Goal: Task Accomplishment & Management: Manage account settings

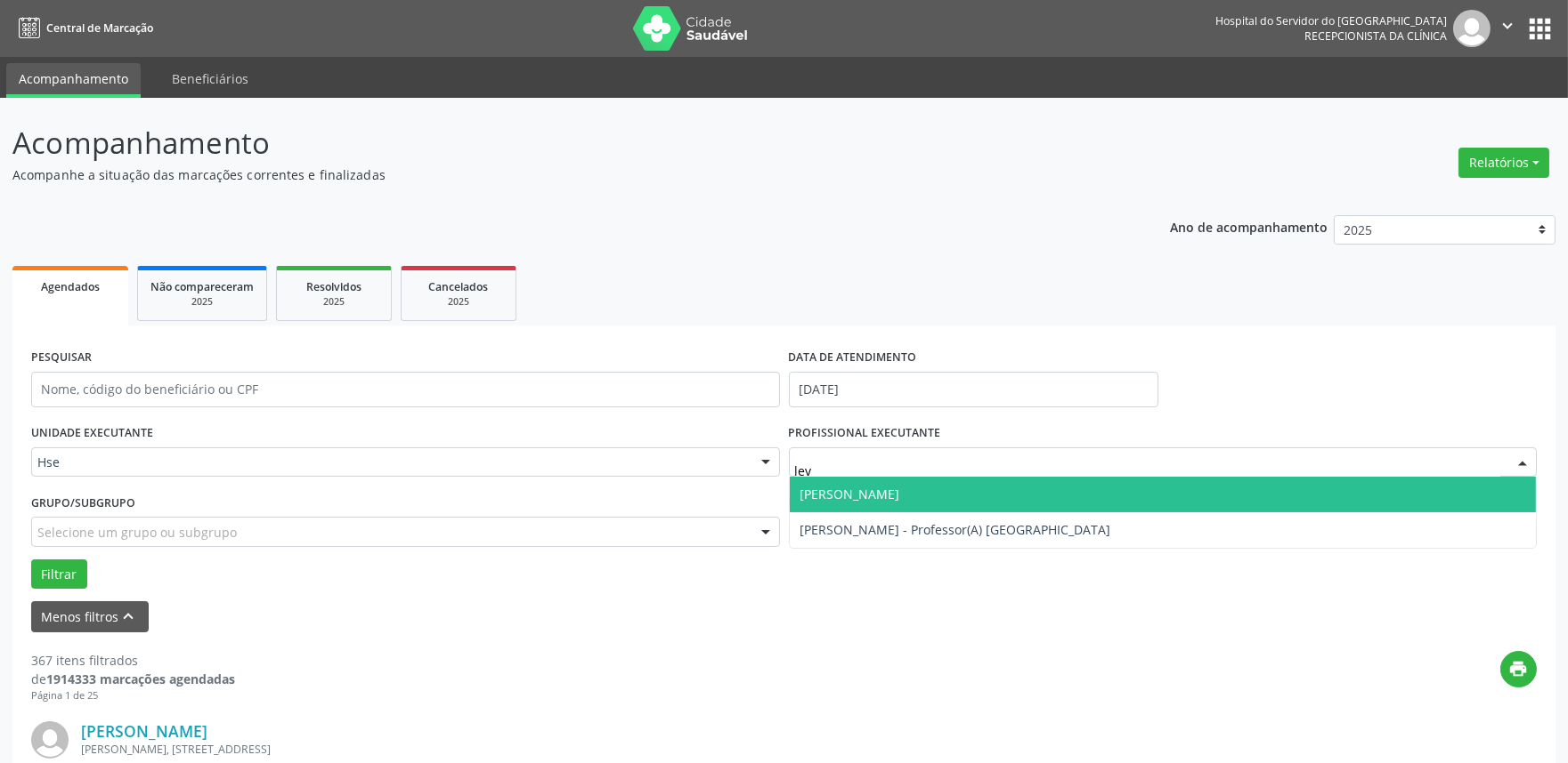
type input "levi"
click at [838, 508] on span "[PERSON_NAME]" at bounding box center [1162, 494] width 747 height 36
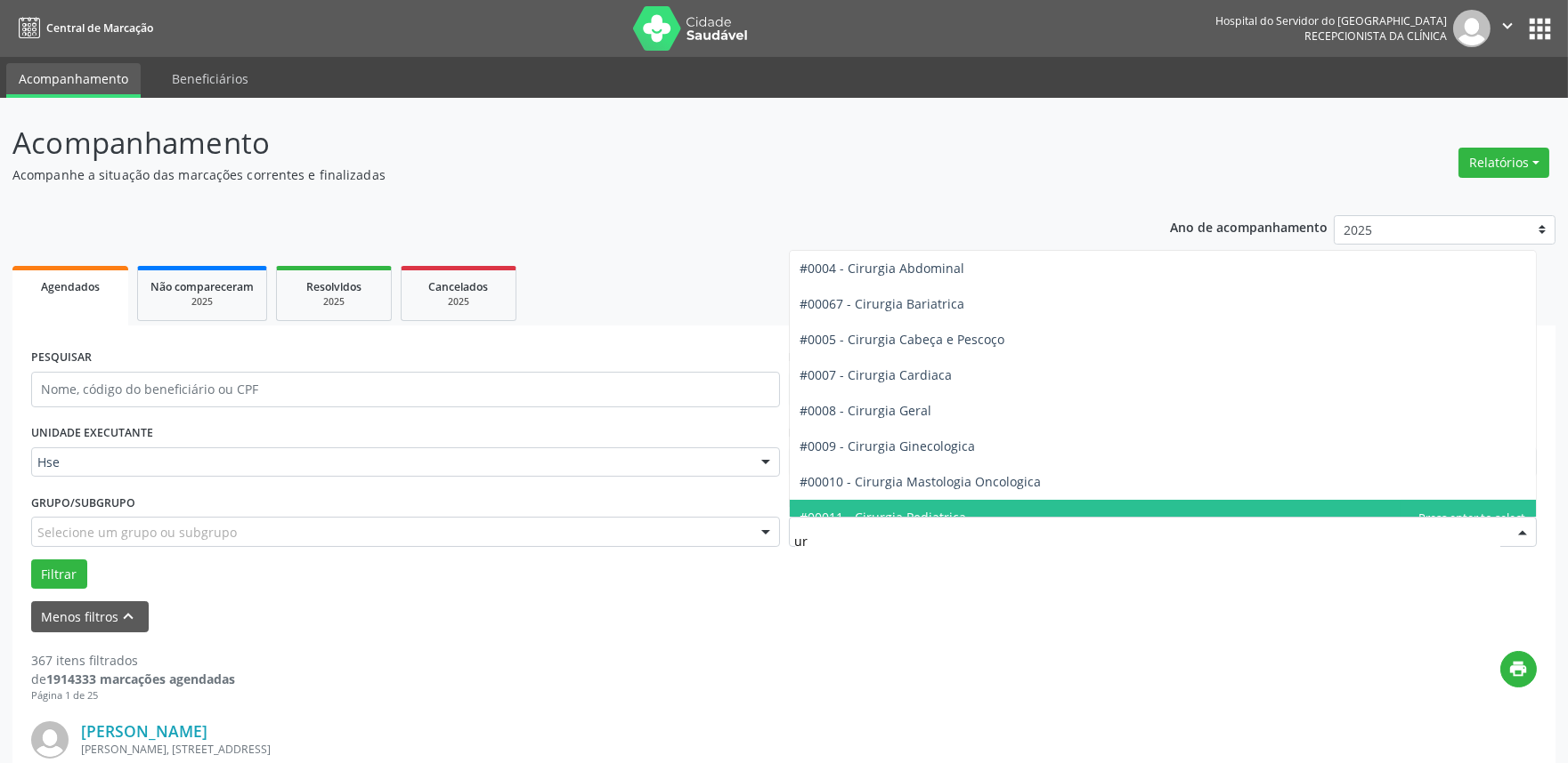
type input "uro"
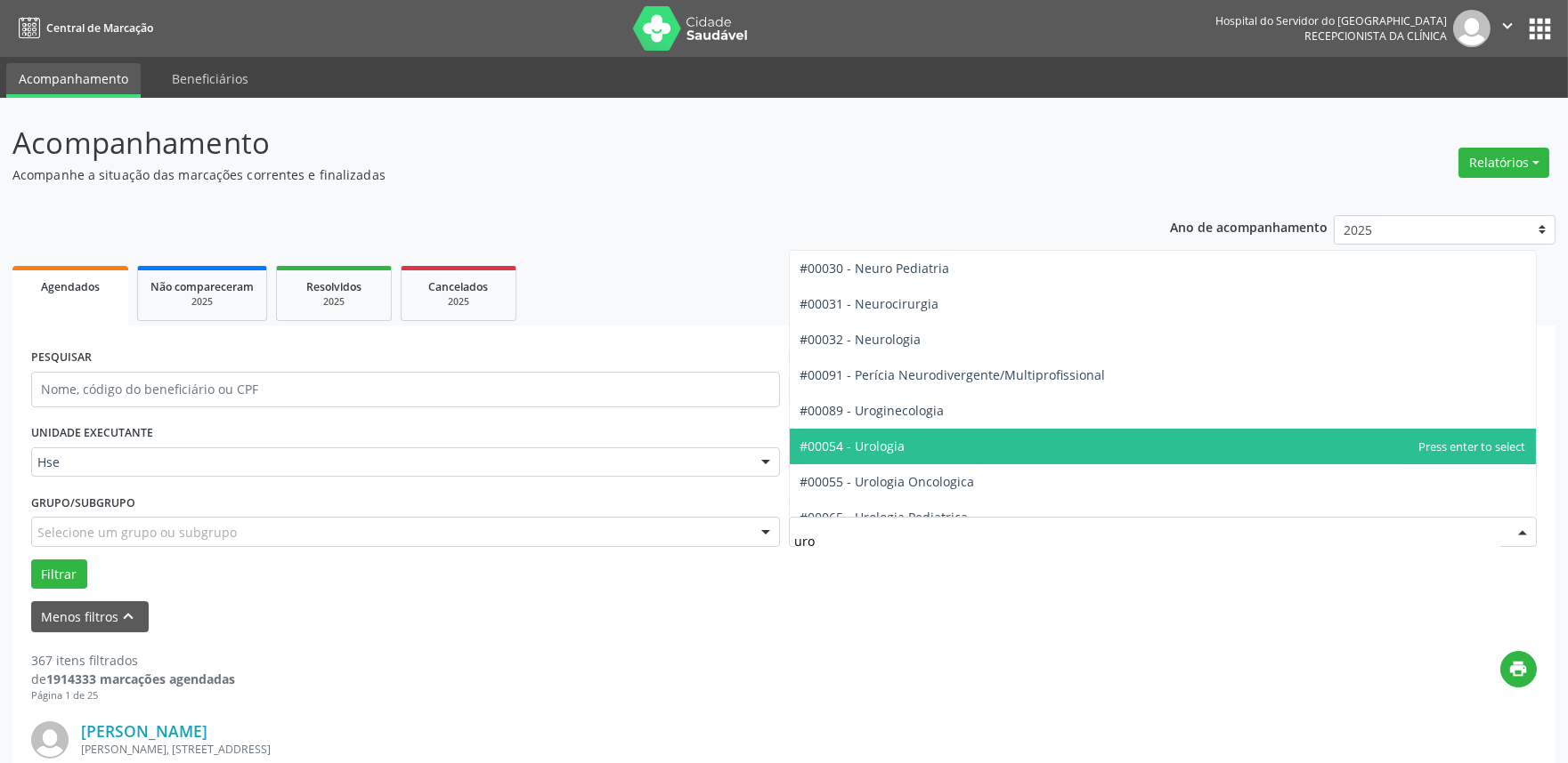
click at [877, 449] on span "#00054 - Urologia" at bounding box center [852, 447] width 105 height 17
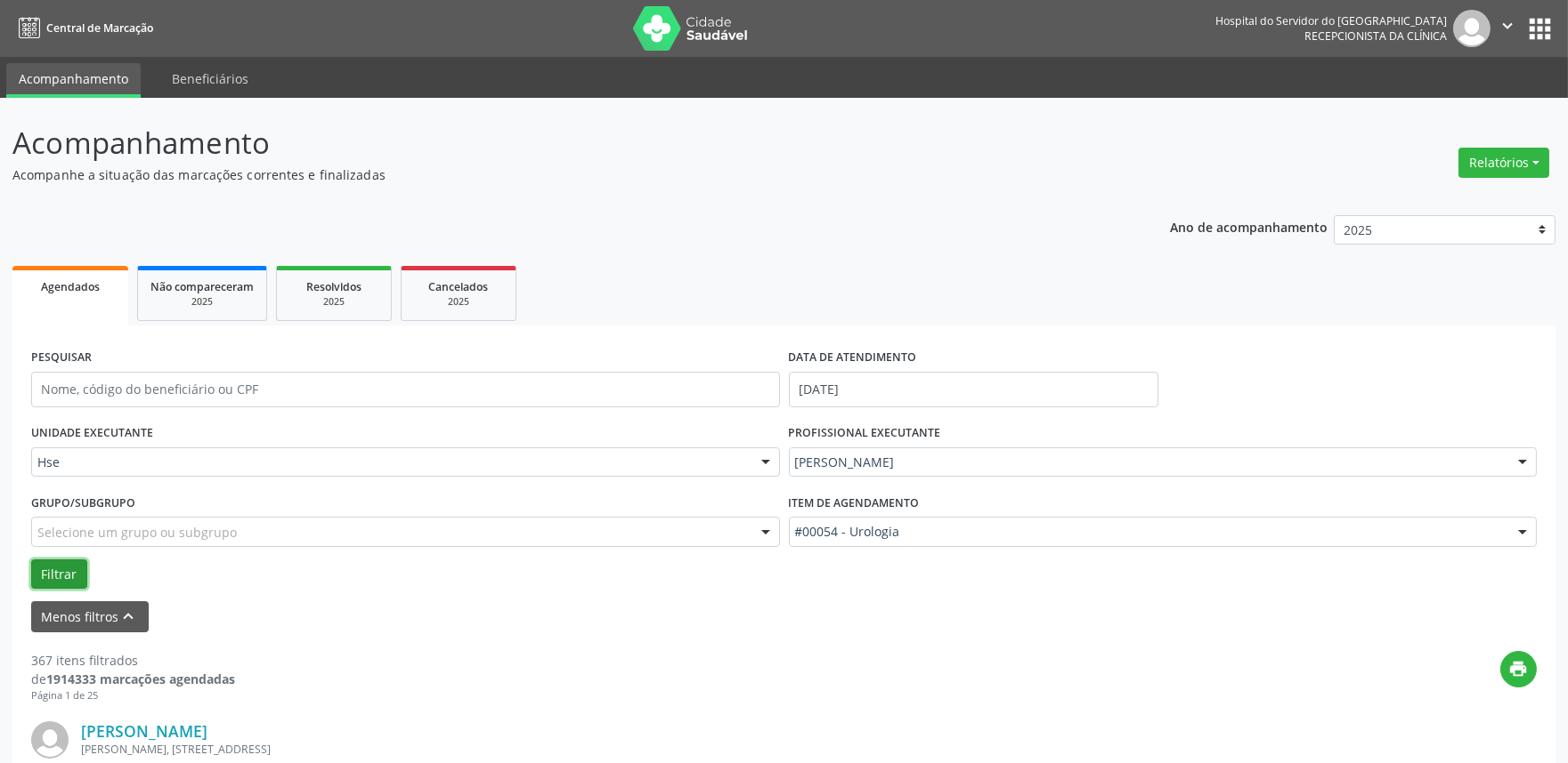
click at [59, 562] on button "Filtrar" at bounding box center [59, 574] width 56 height 30
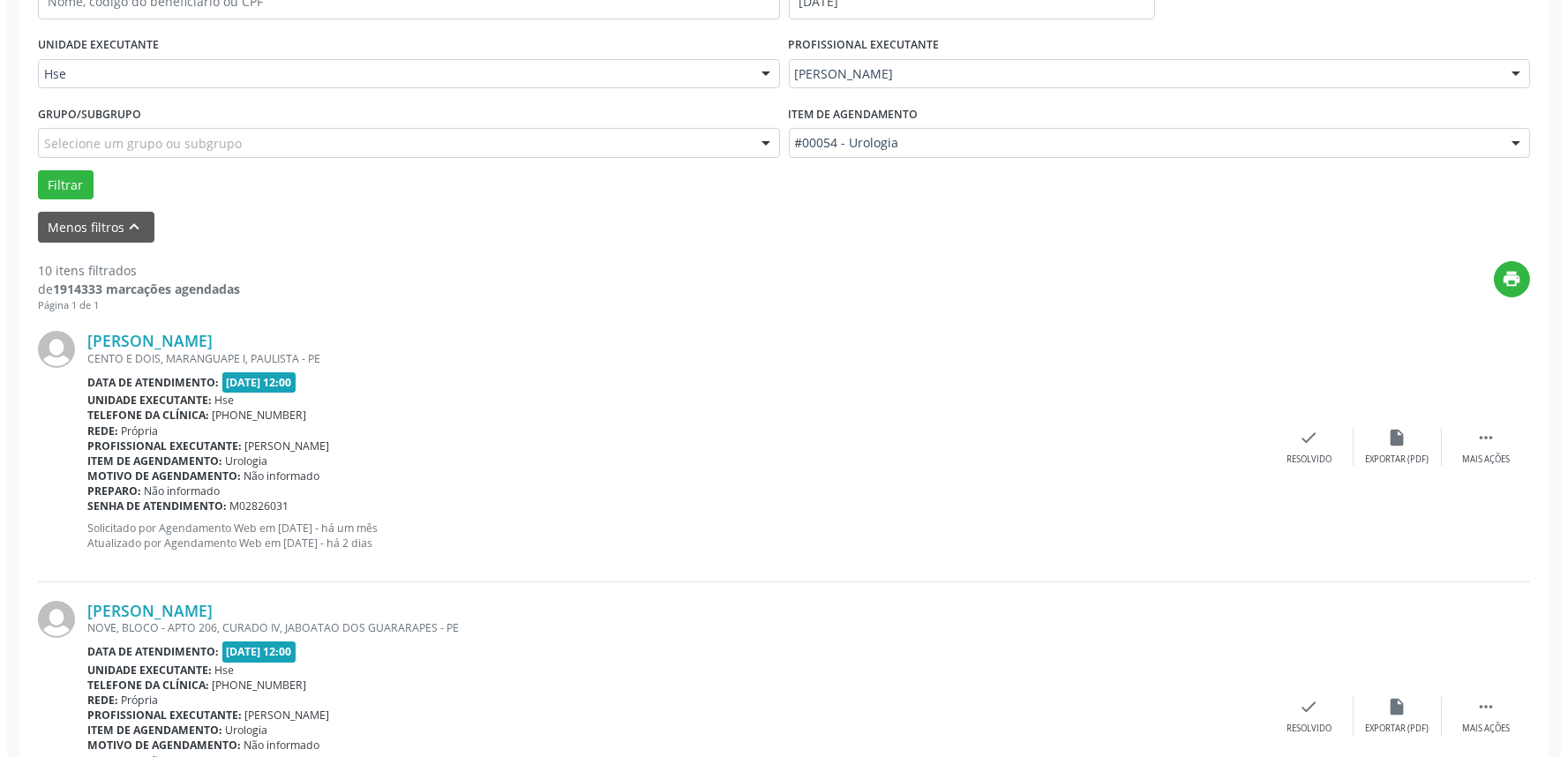
scroll to position [490, 0]
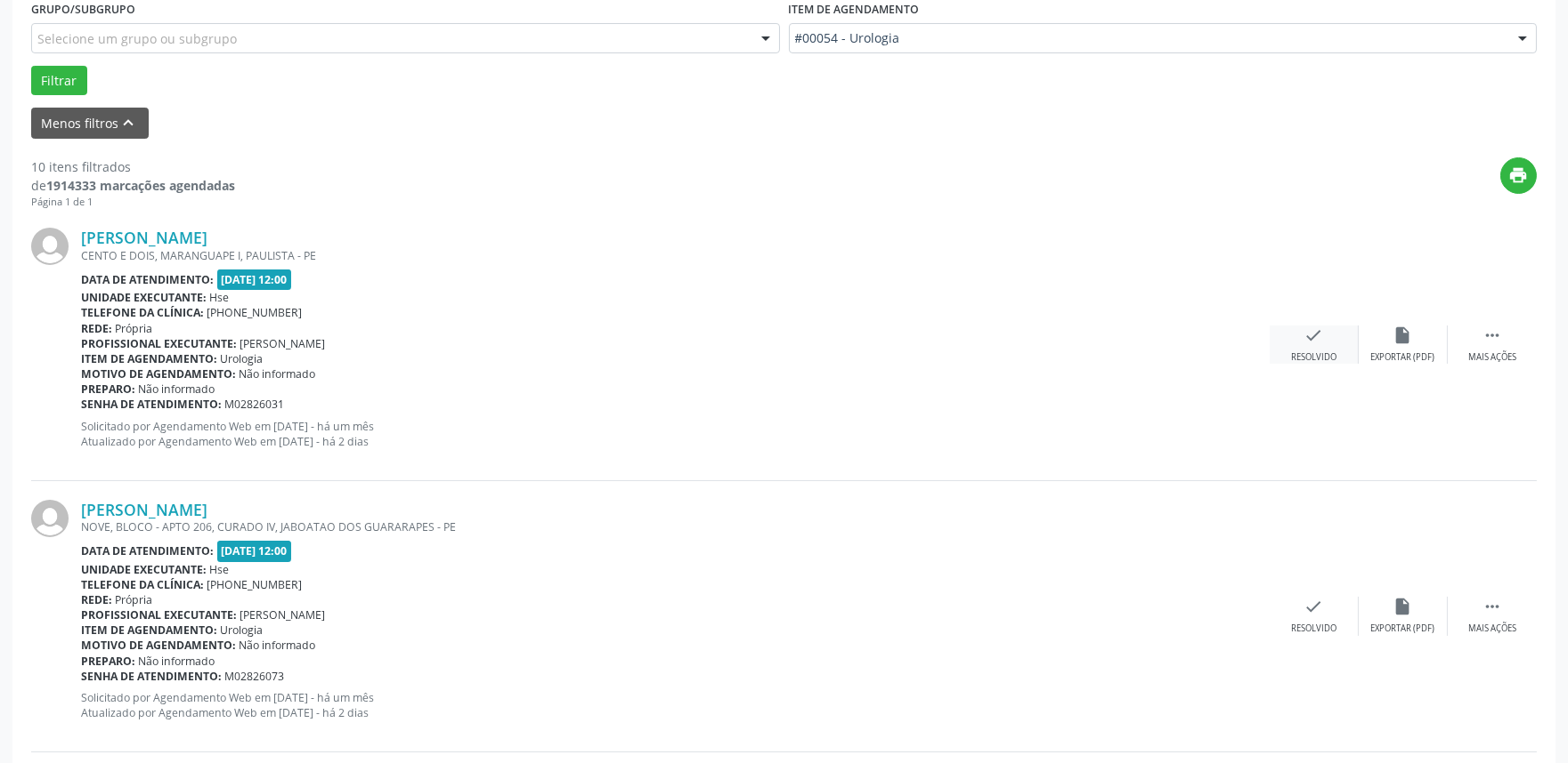
click at [1304, 349] on div "check Resolvido" at bounding box center [1313, 345] width 89 height 38
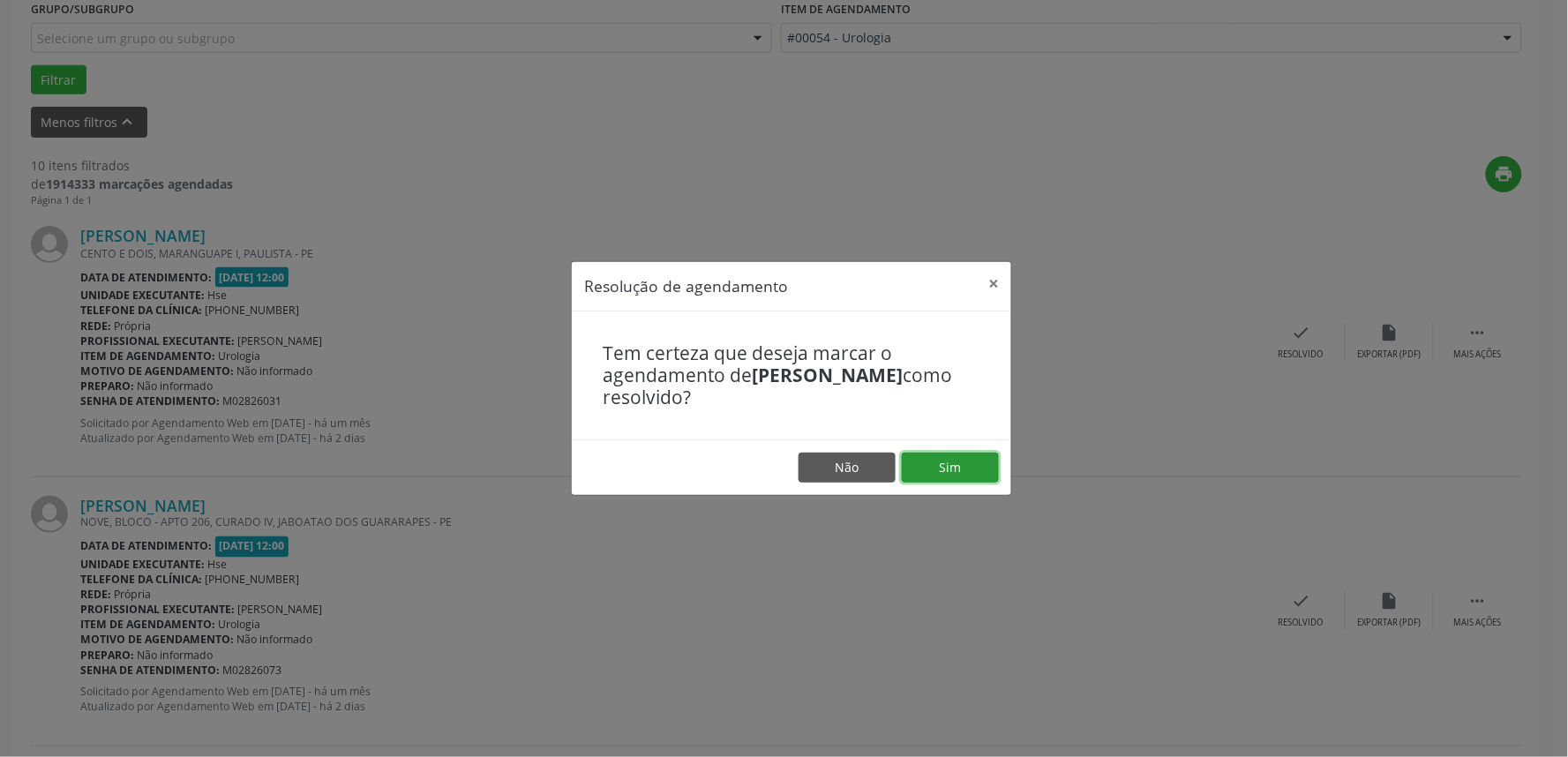
click at [915, 460] on button "Sim" at bounding box center [950, 467] width 97 height 30
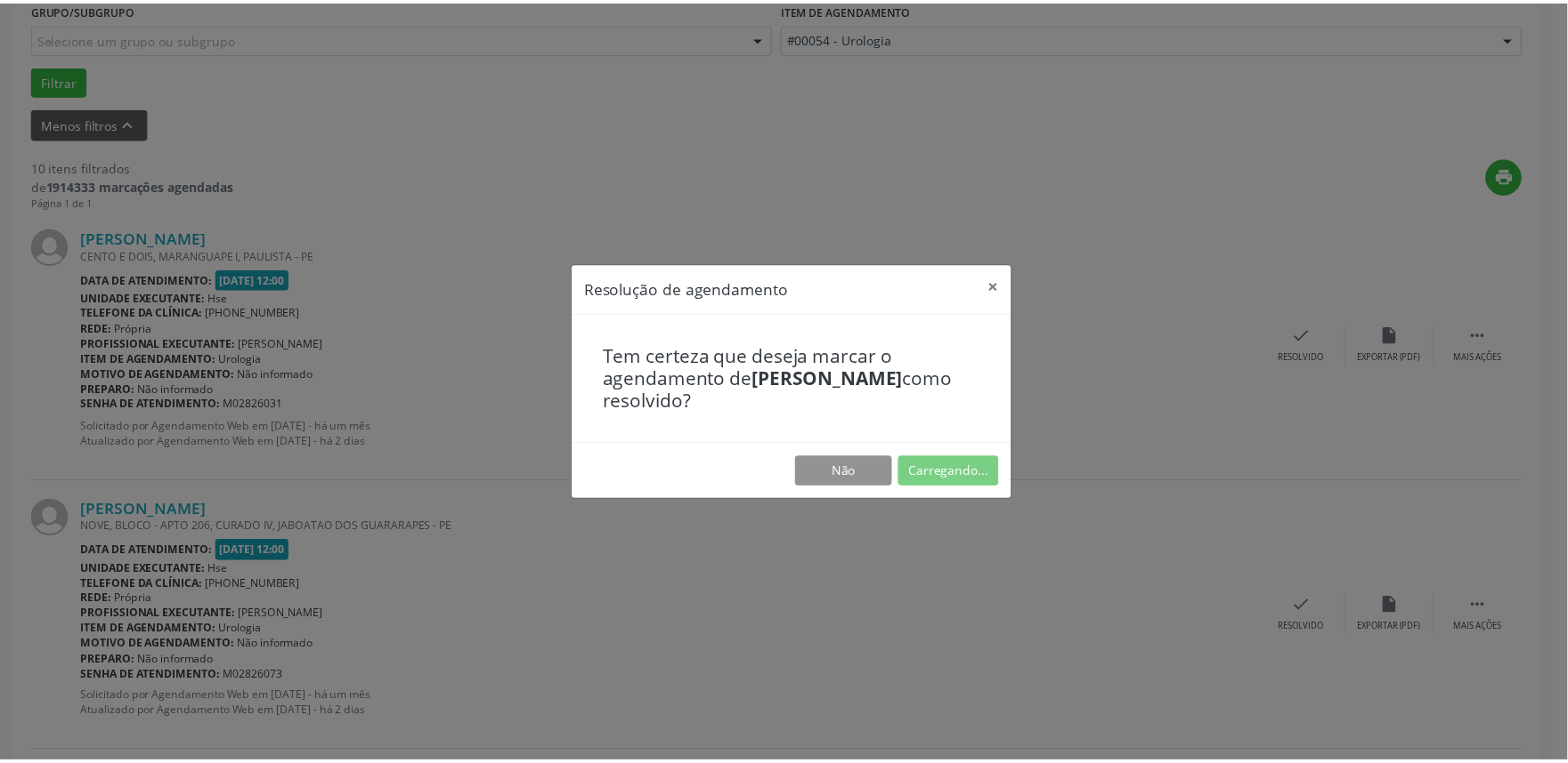
scroll to position [0, 0]
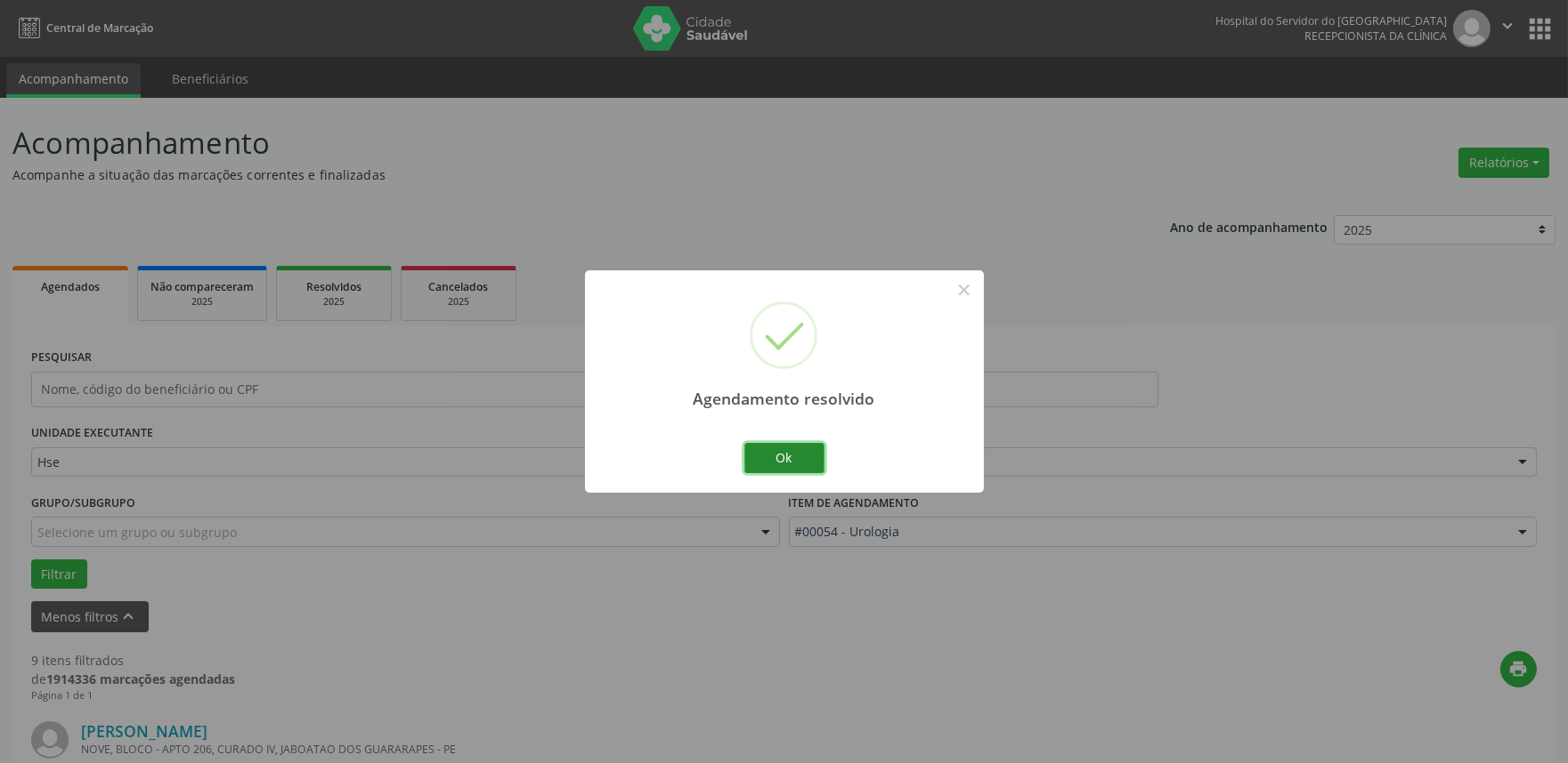
click at [793, 452] on button "Ok" at bounding box center [784, 457] width 80 height 30
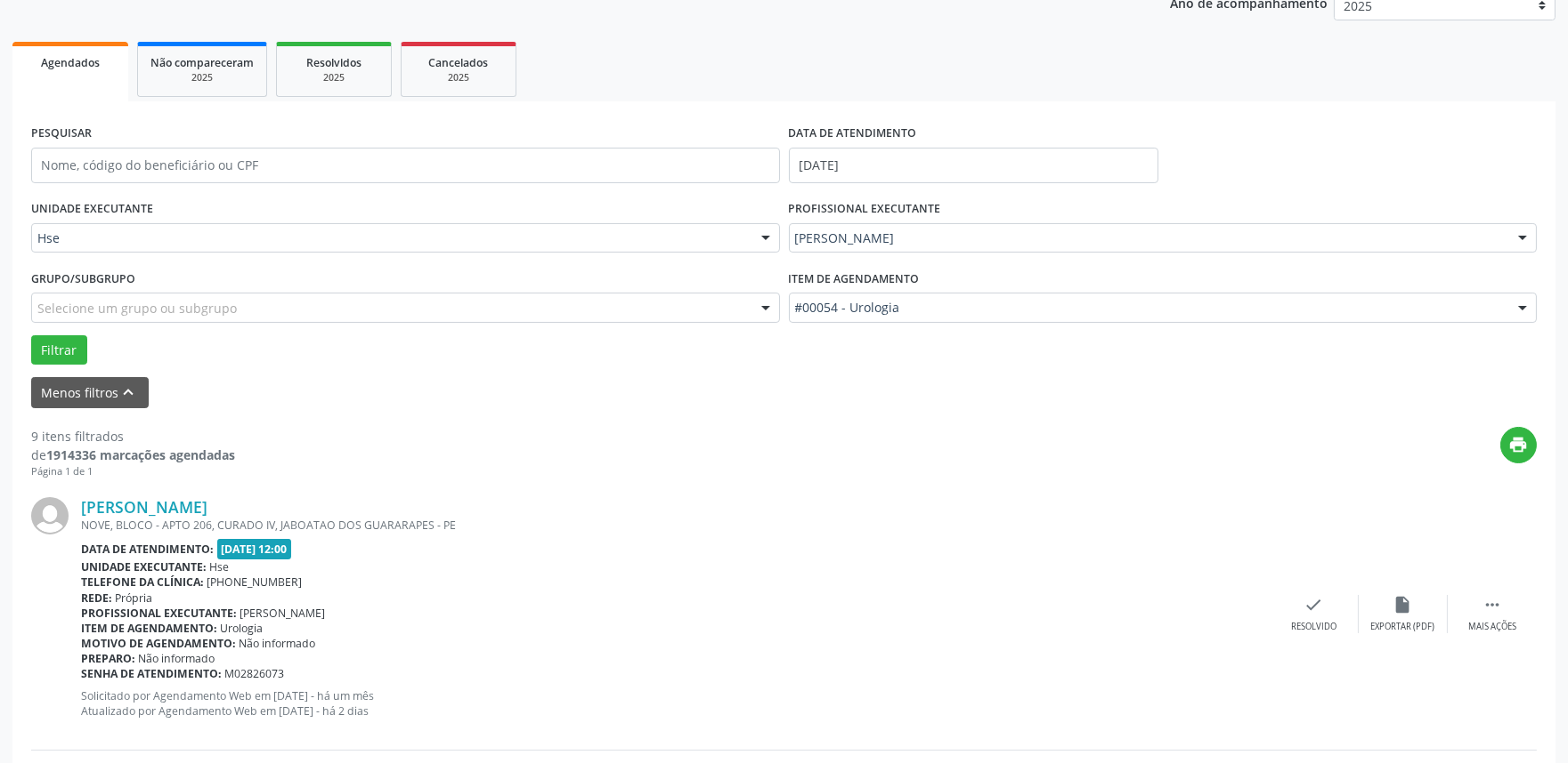
scroll to position [395, 0]
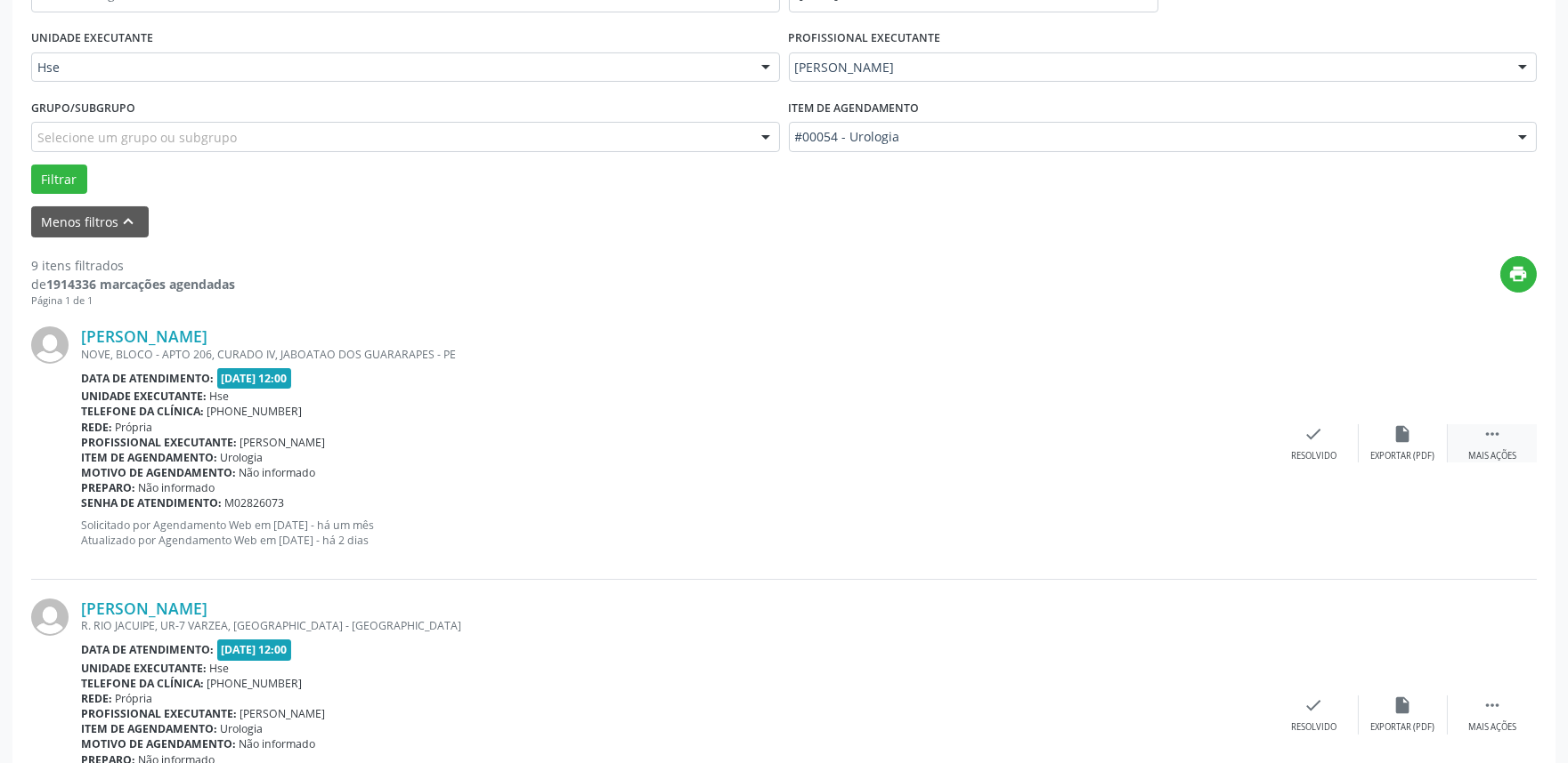
click at [1498, 433] on icon "" at bounding box center [1492, 434] width 19 height 19
click at [1421, 438] on div "alarm_off Não compareceu" at bounding box center [1403, 444] width 89 height 38
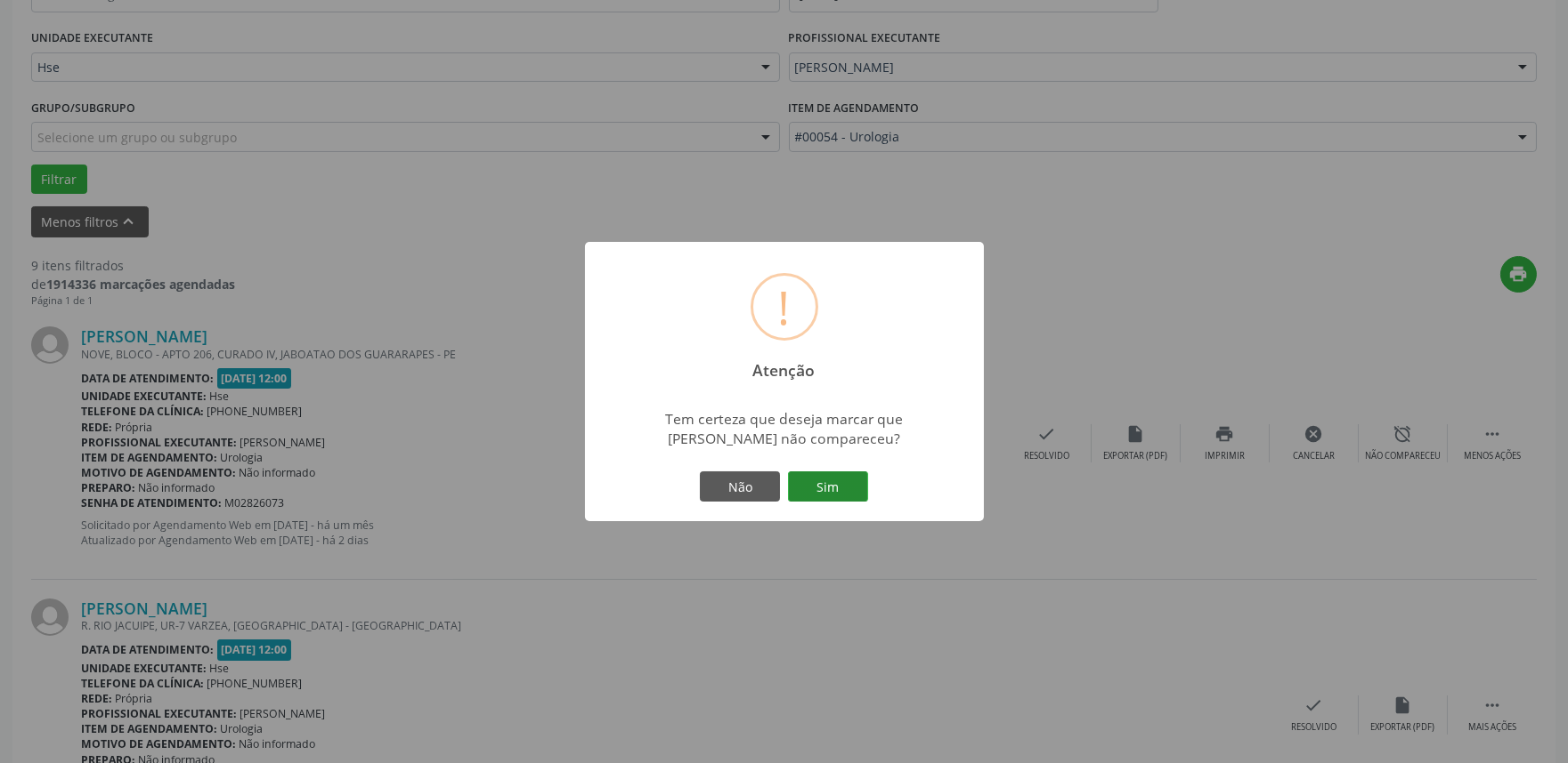
click at [851, 474] on button "Sim" at bounding box center [827, 486] width 80 height 30
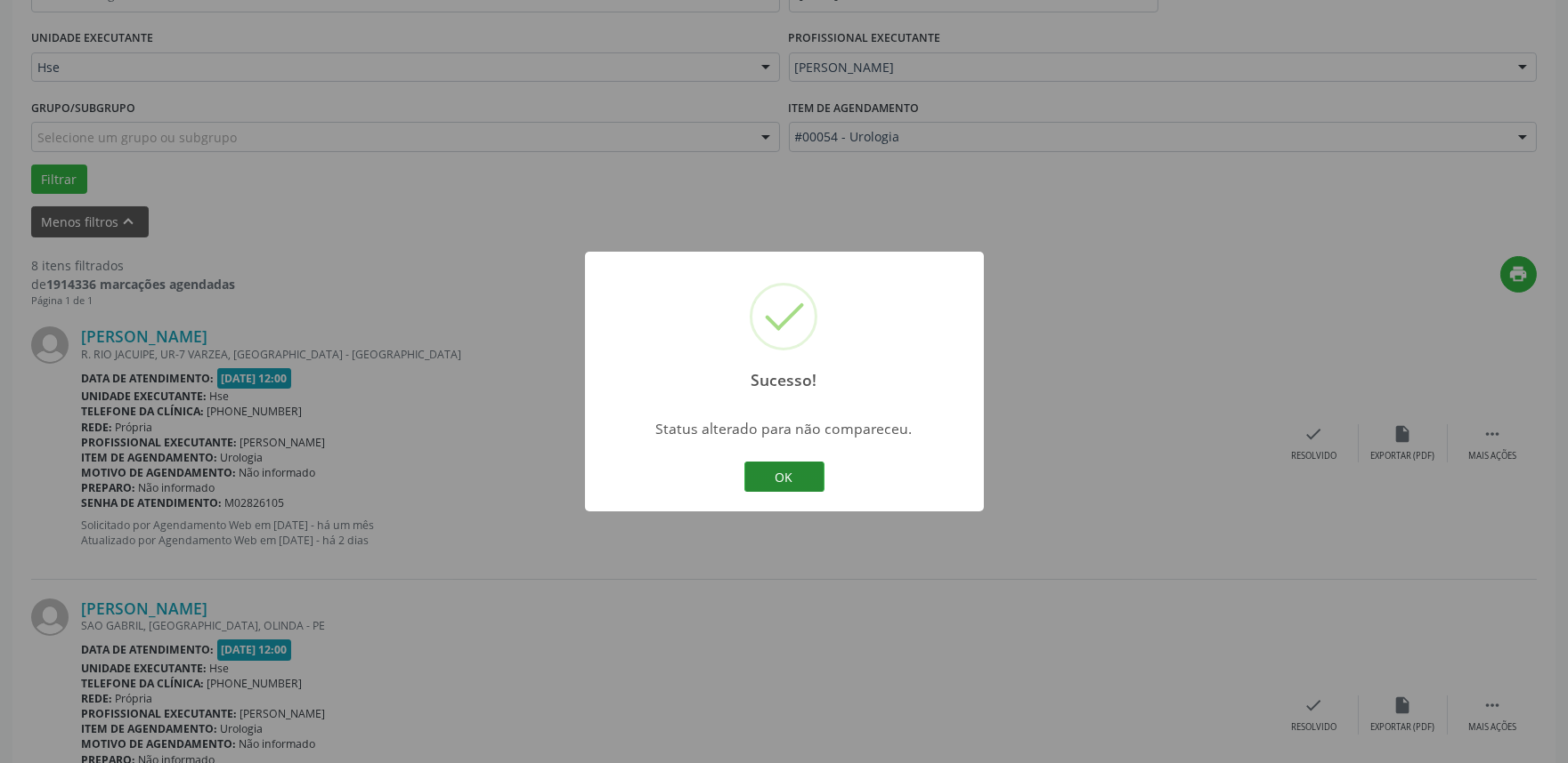
click at [813, 474] on button "OK" at bounding box center [784, 477] width 80 height 30
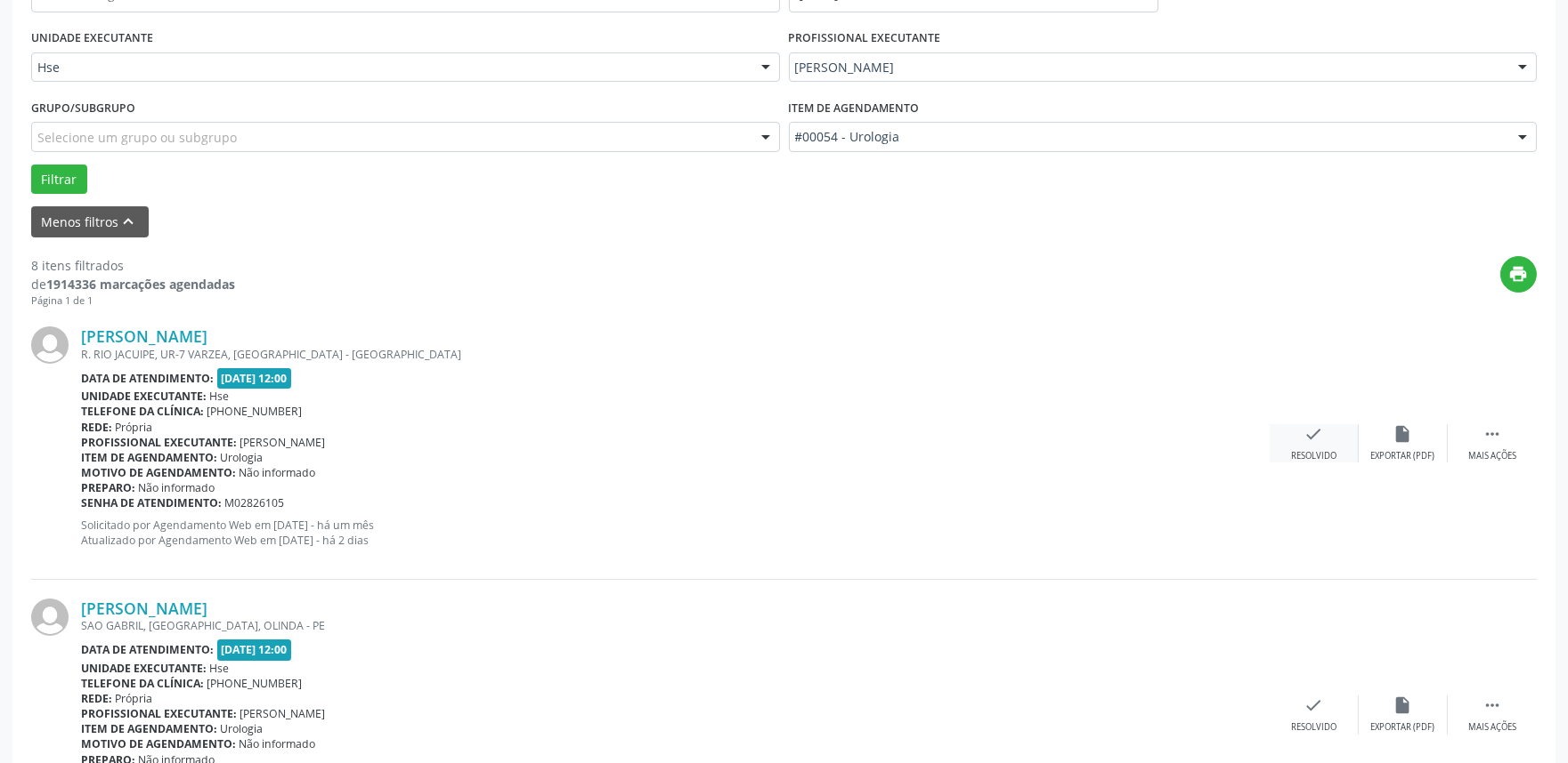
click at [1307, 441] on icon "check" at bounding box center [1313, 434] width 19 height 19
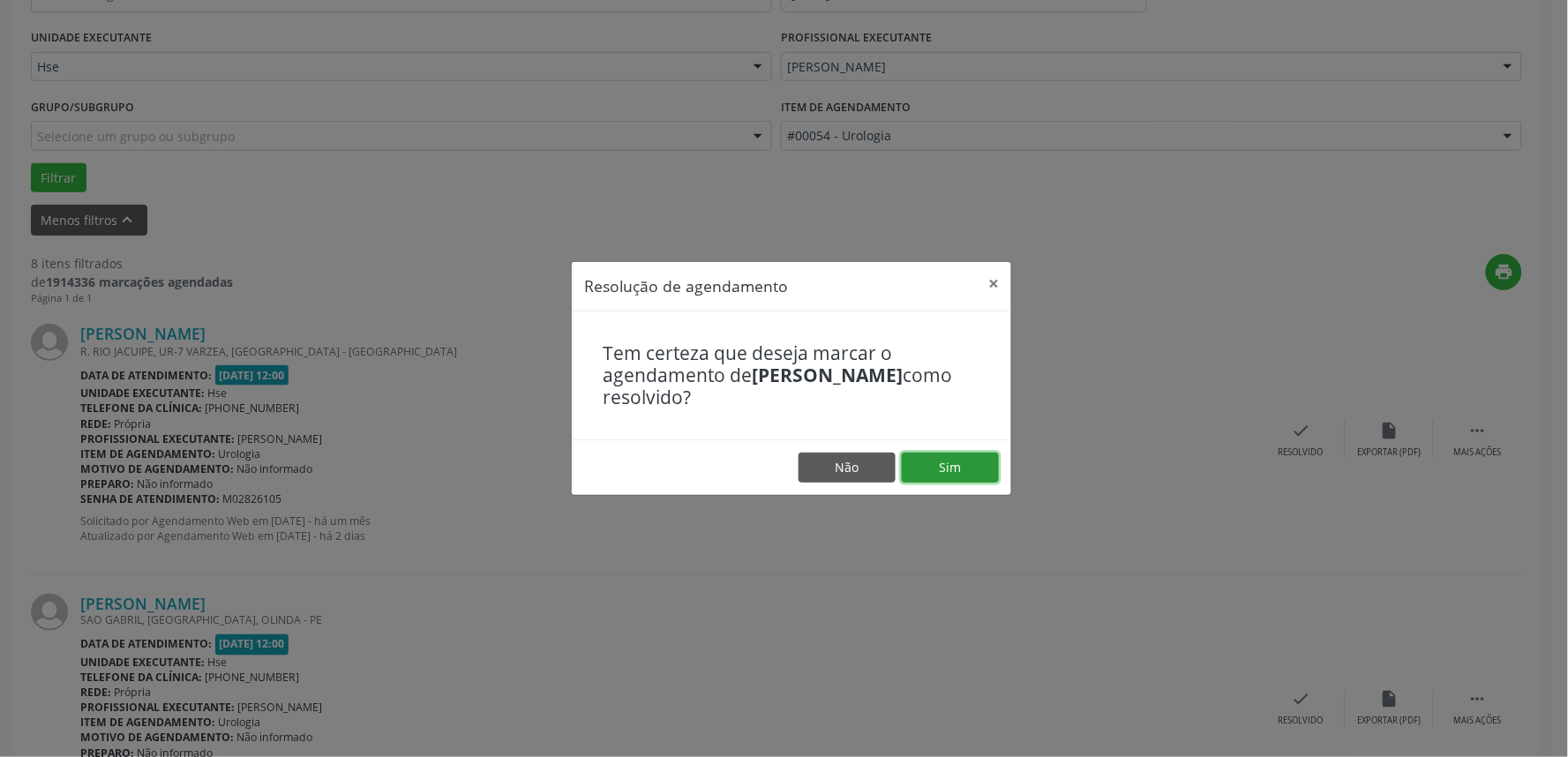
click at [949, 460] on button "Sim" at bounding box center [950, 467] width 97 height 30
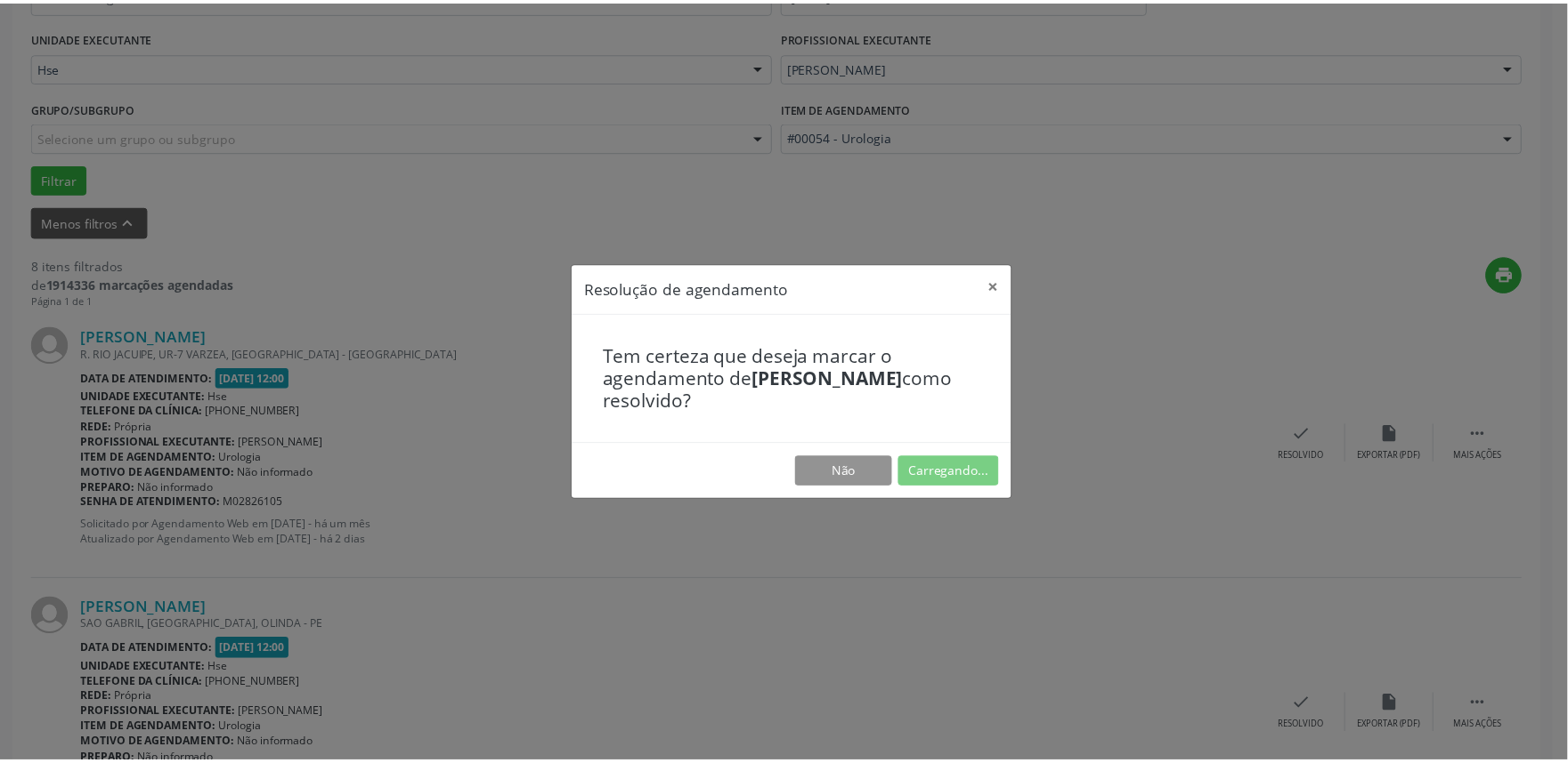
scroll to position [0, 0]
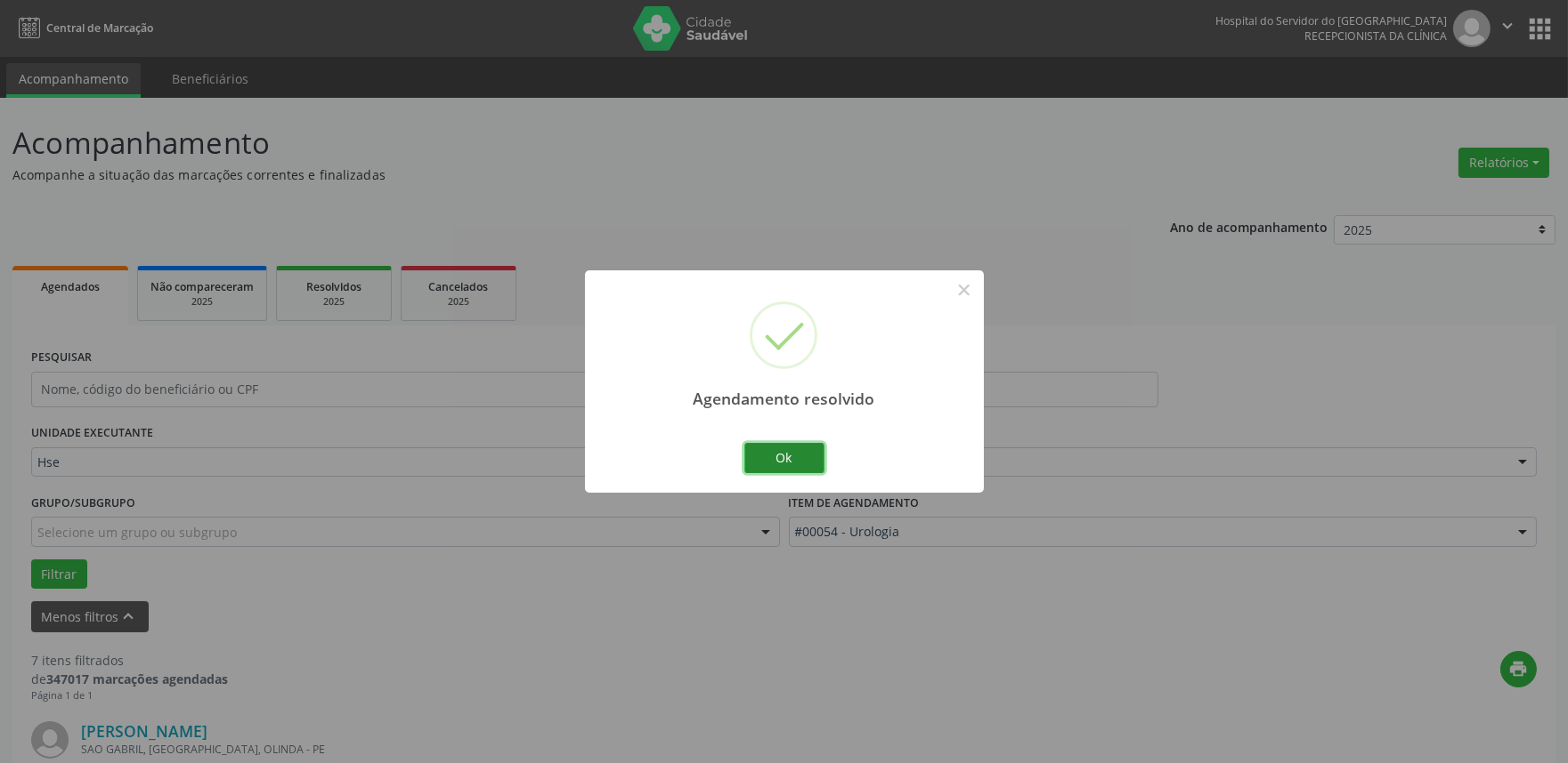
click at [786, 465] on button "Ok" at bounding box center [784, 457] width 80 height 30
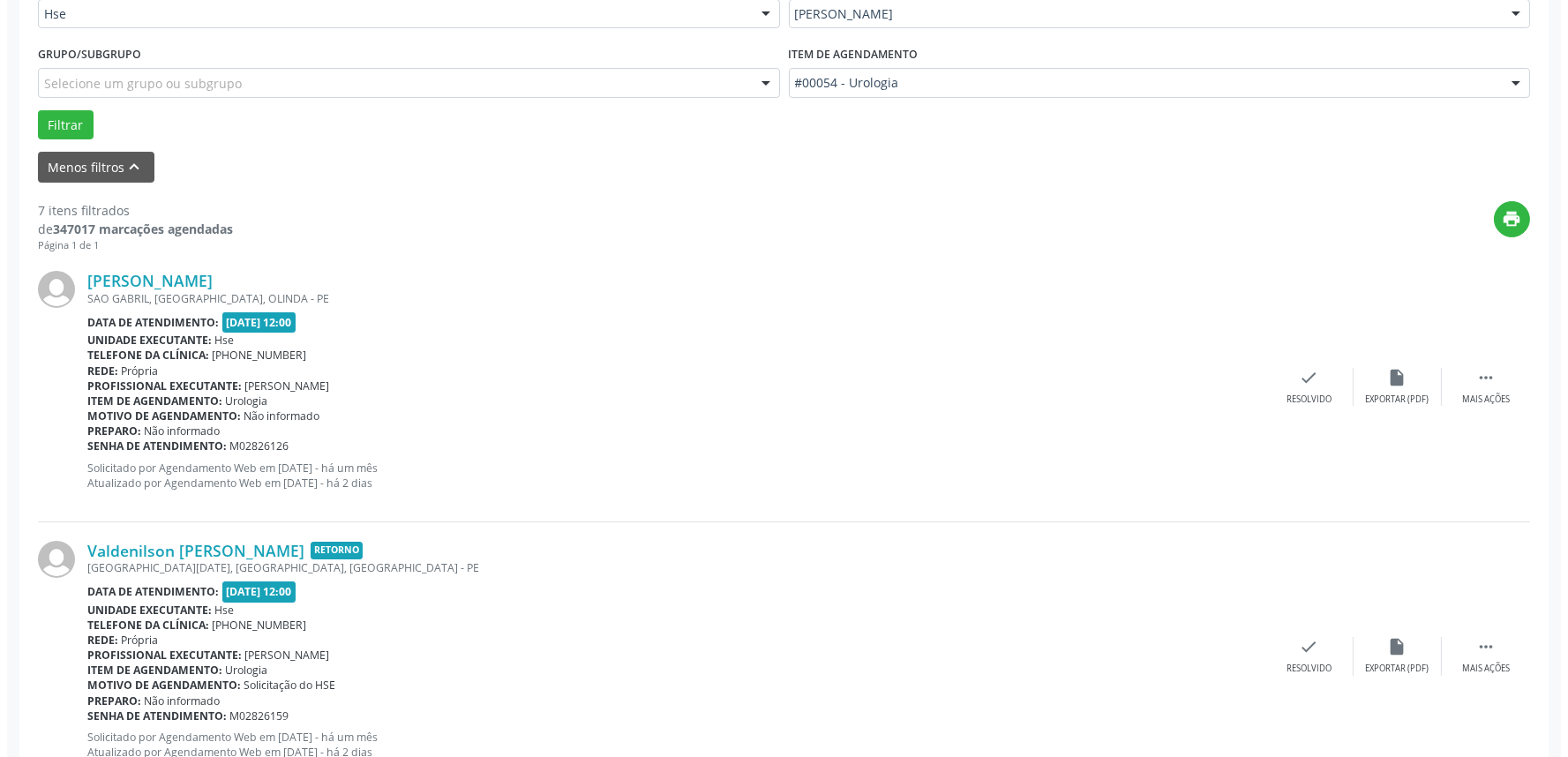
scroll to position [490, 0]
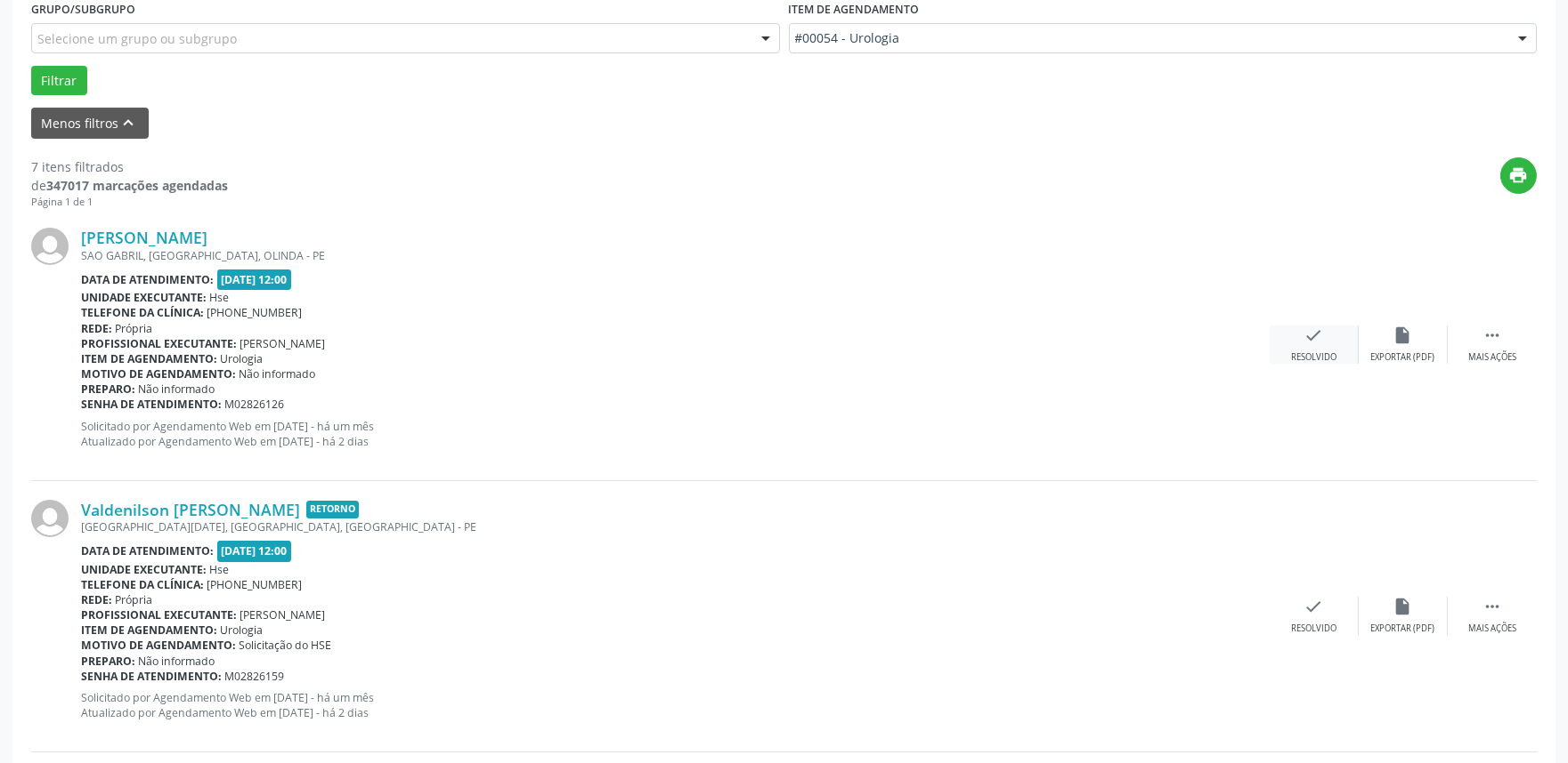
click at [1321, 335] on icon "check" at bounding box center [1313, 335] width 19 height 19
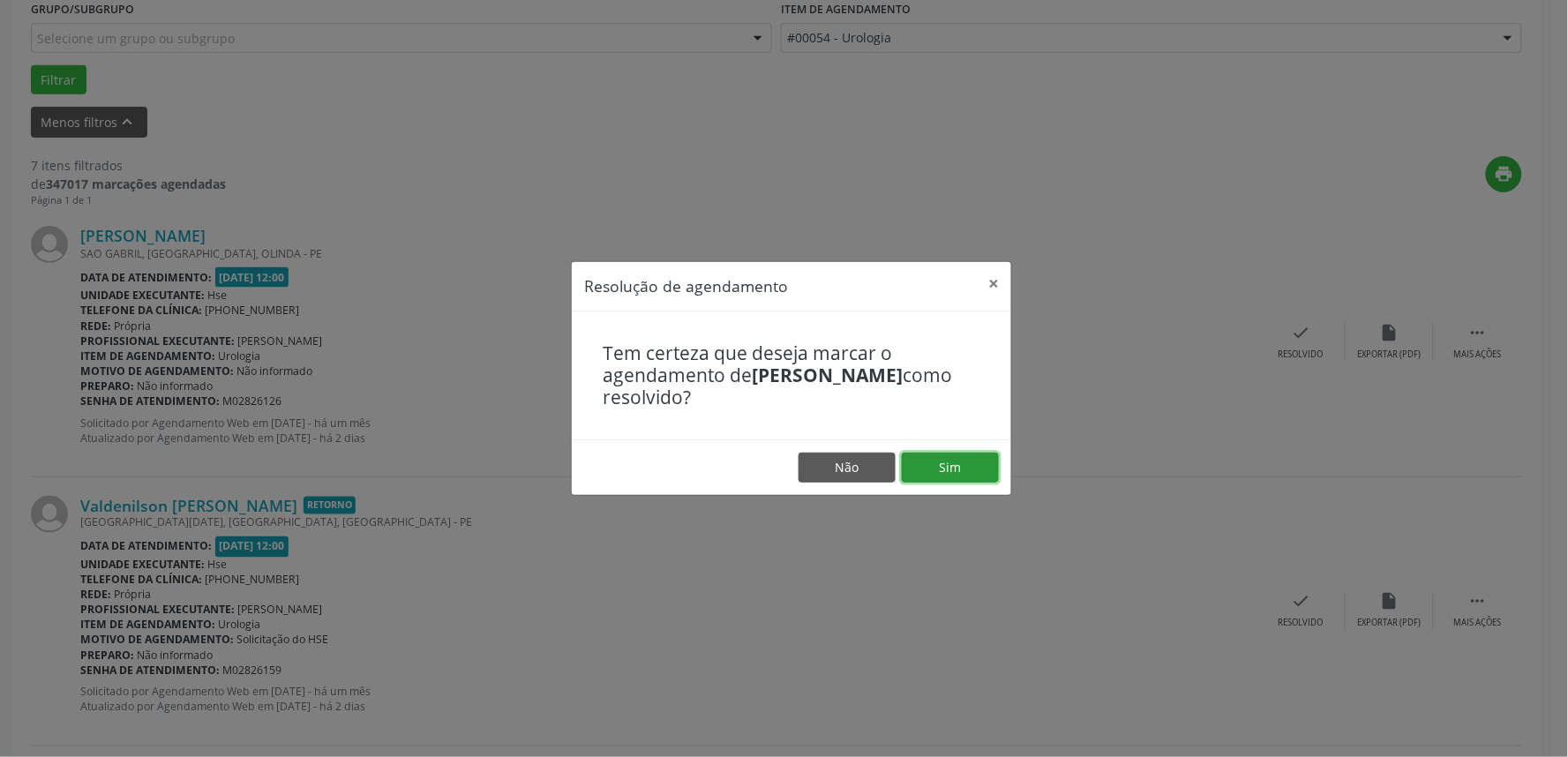
click at [950, 465] on button "Sim" at bounding box center [950, 467] width 97 height 30
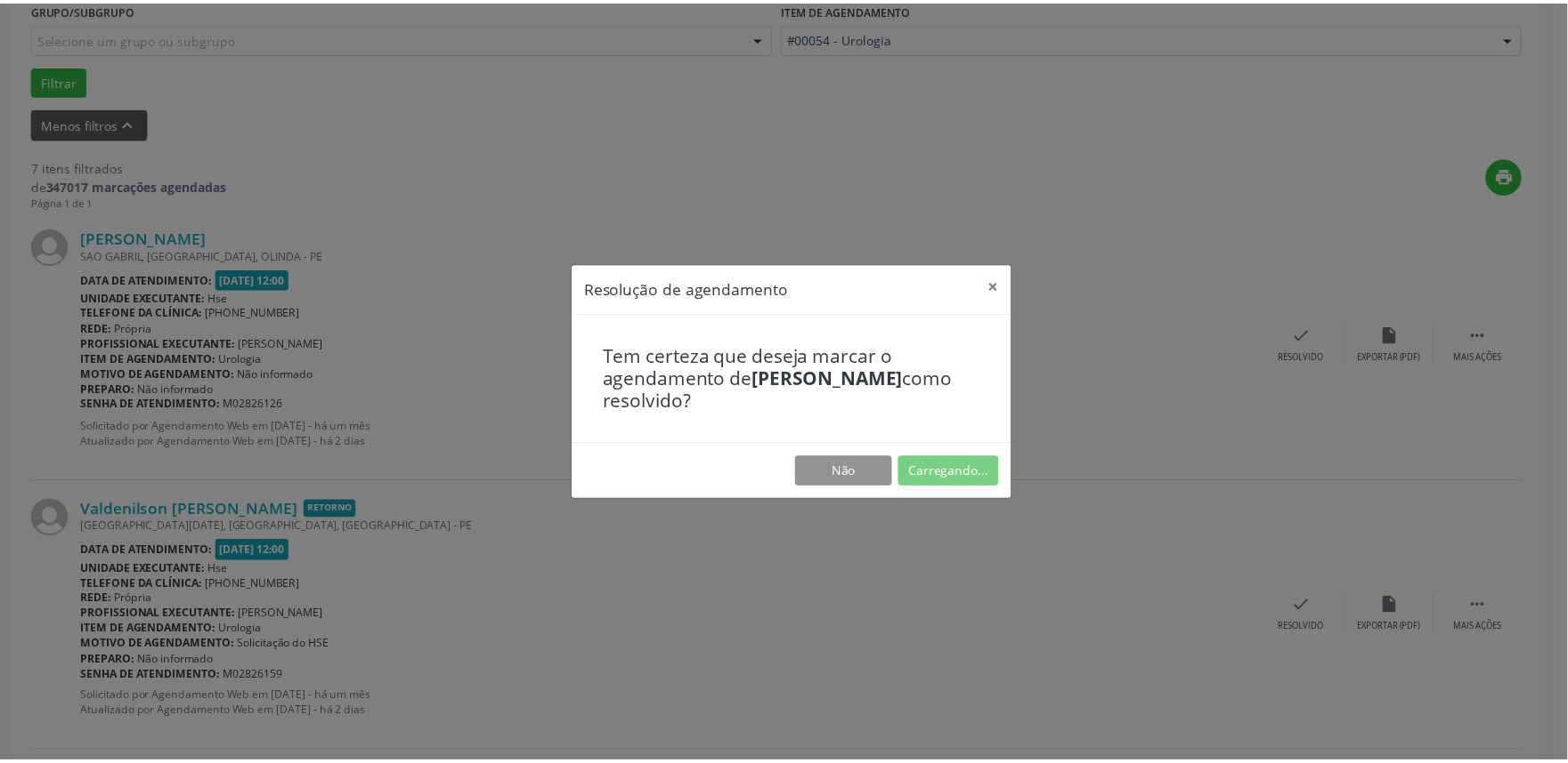
scroll to position [0, 0]
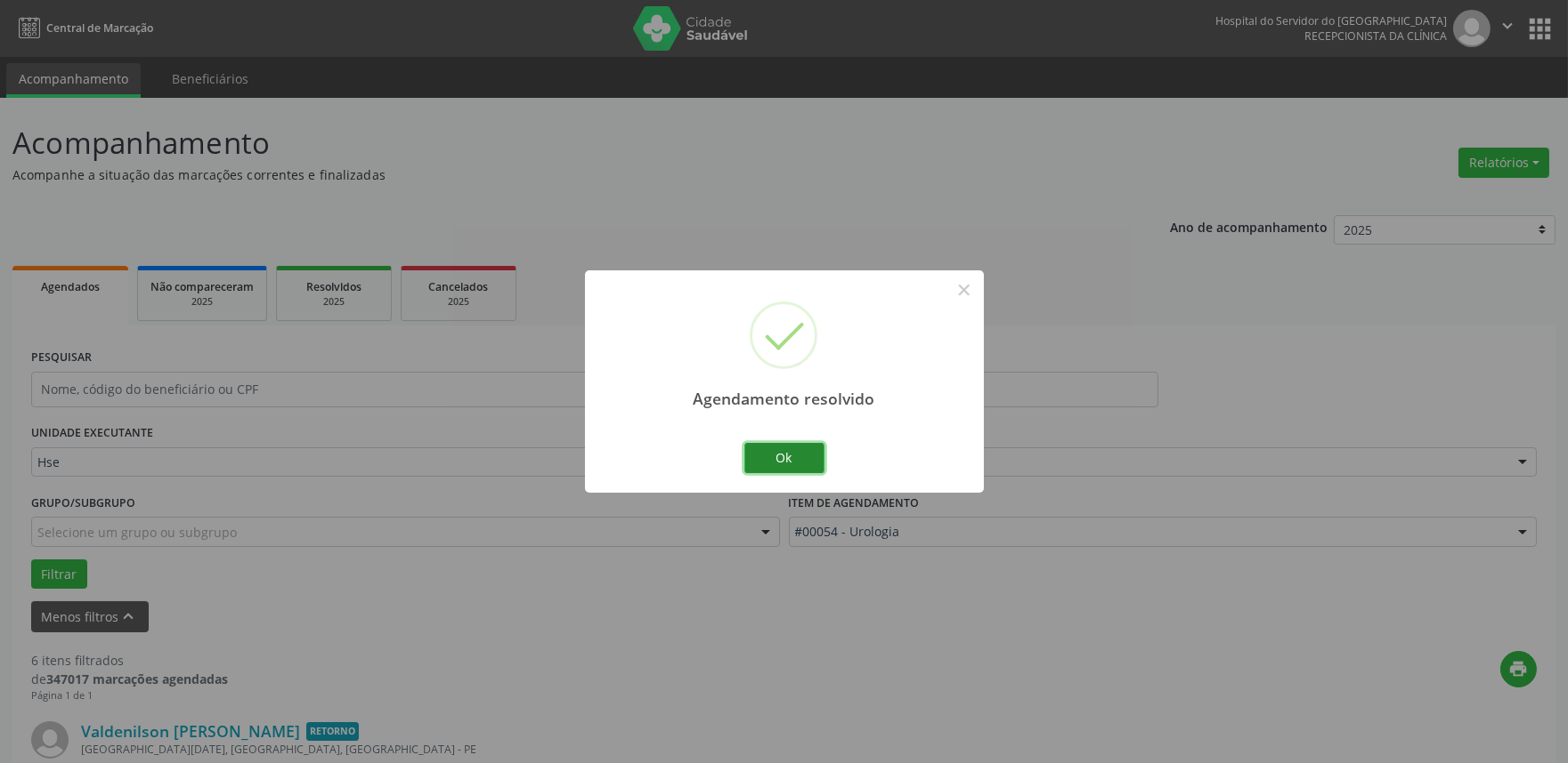
click at [782, 457] on button "Ok" at bounding box center [784, 457] width 80 height 30
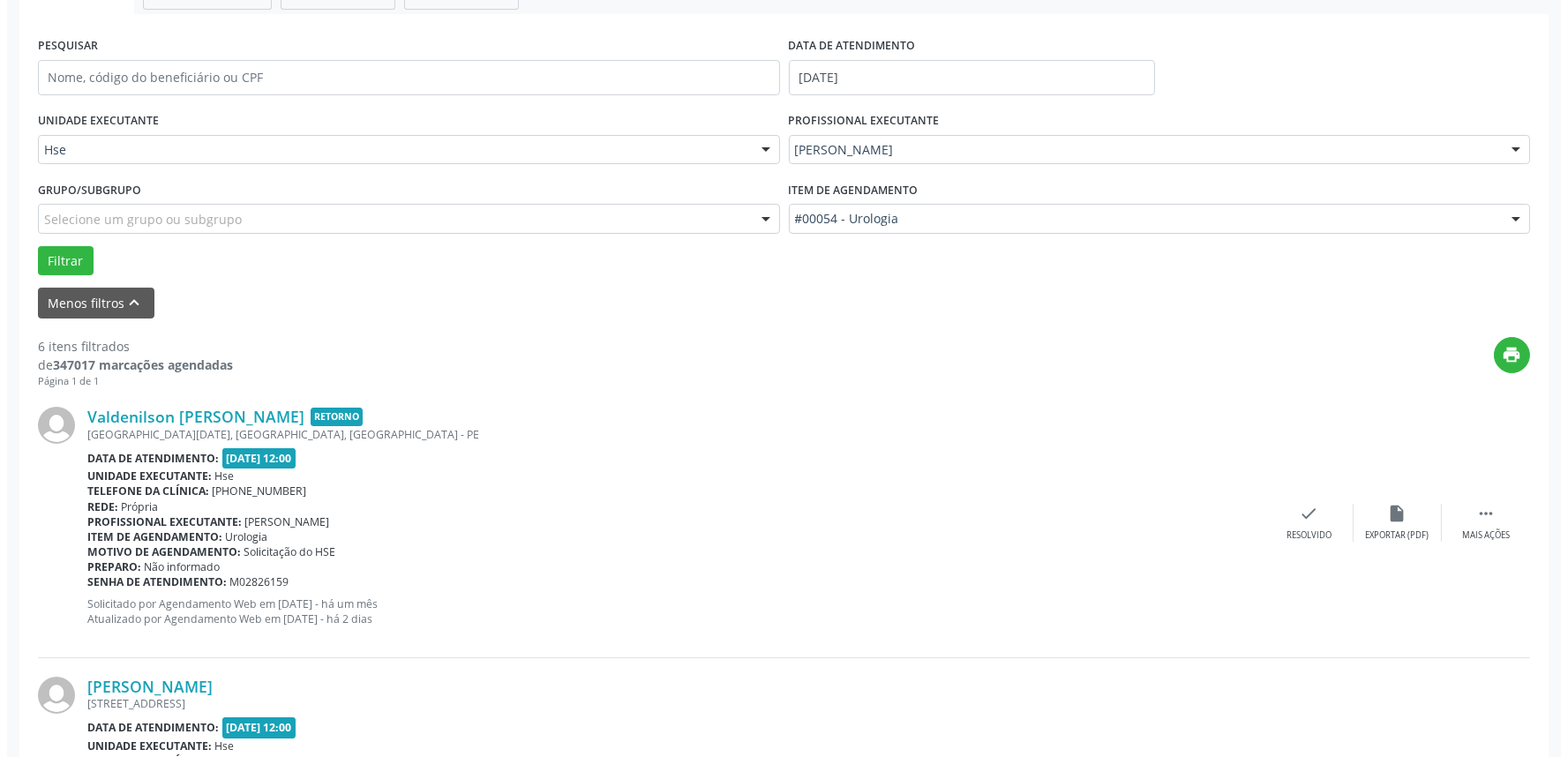
scroll to position [490, 0]
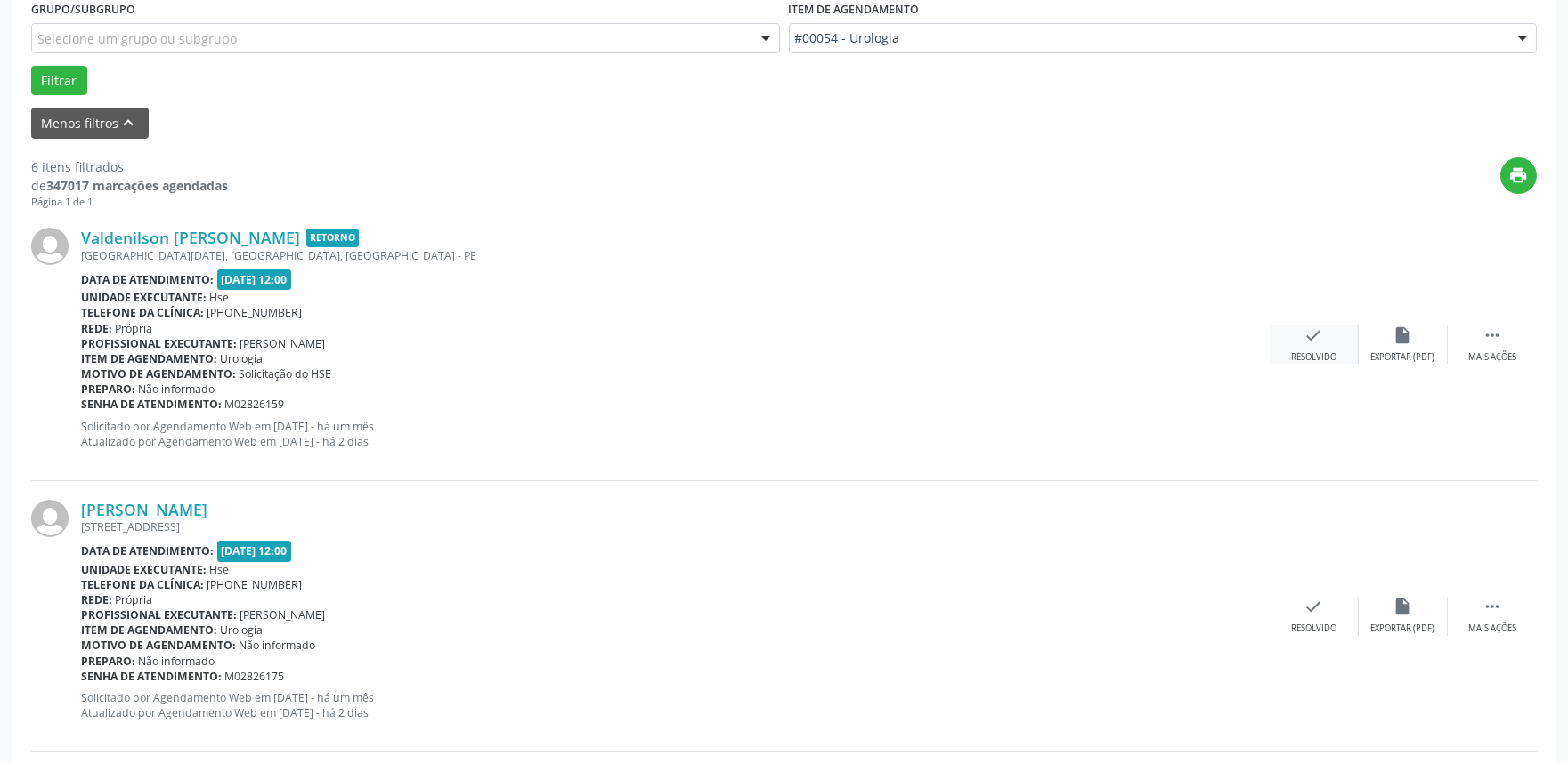
click at [1308, 335] on icon "check" at bounding box center [1313, 335] width 19 height 19
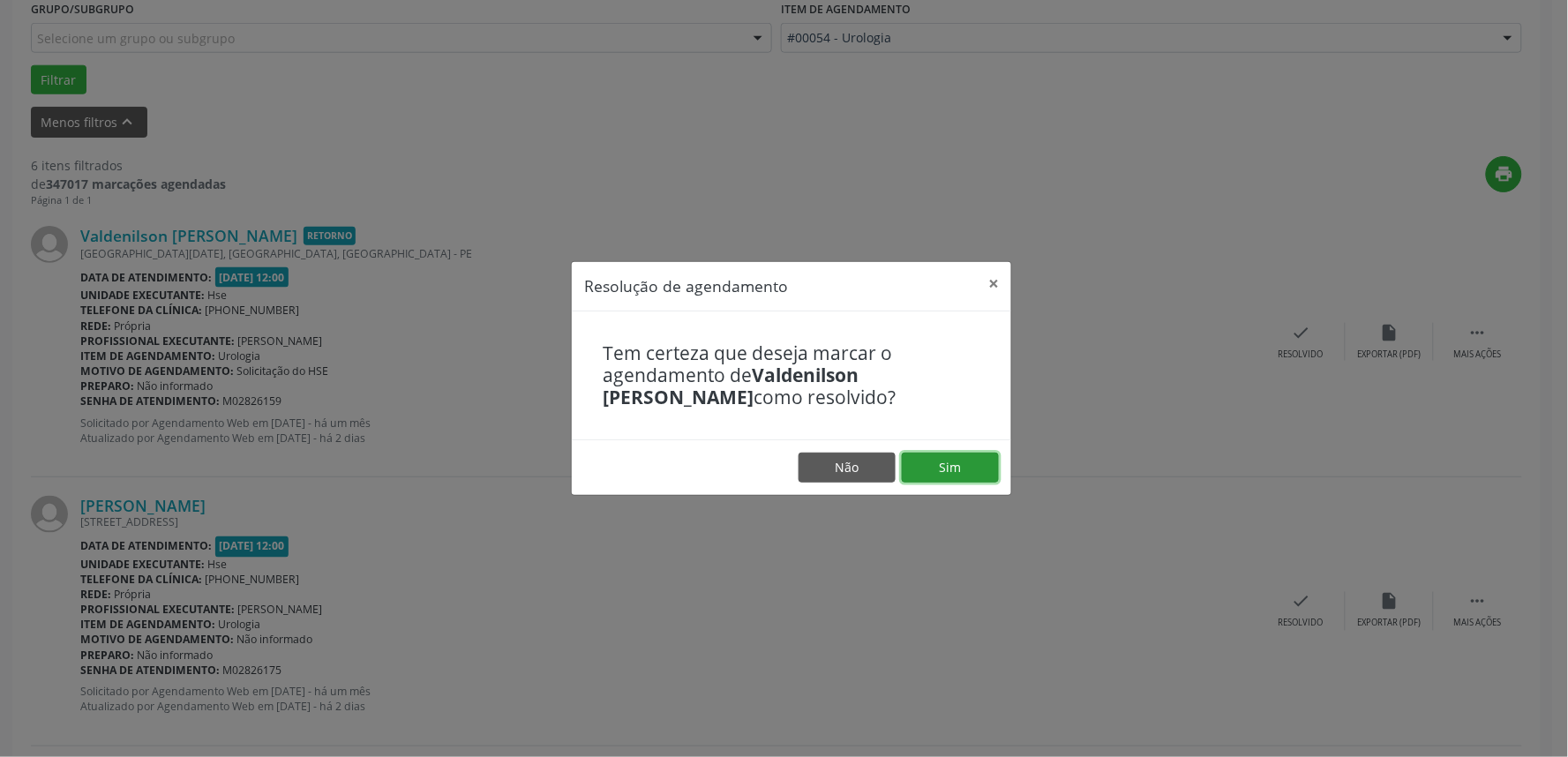
click at [975, 464] on button "Sim" at bounding box center [950, 467] width 97 height 30
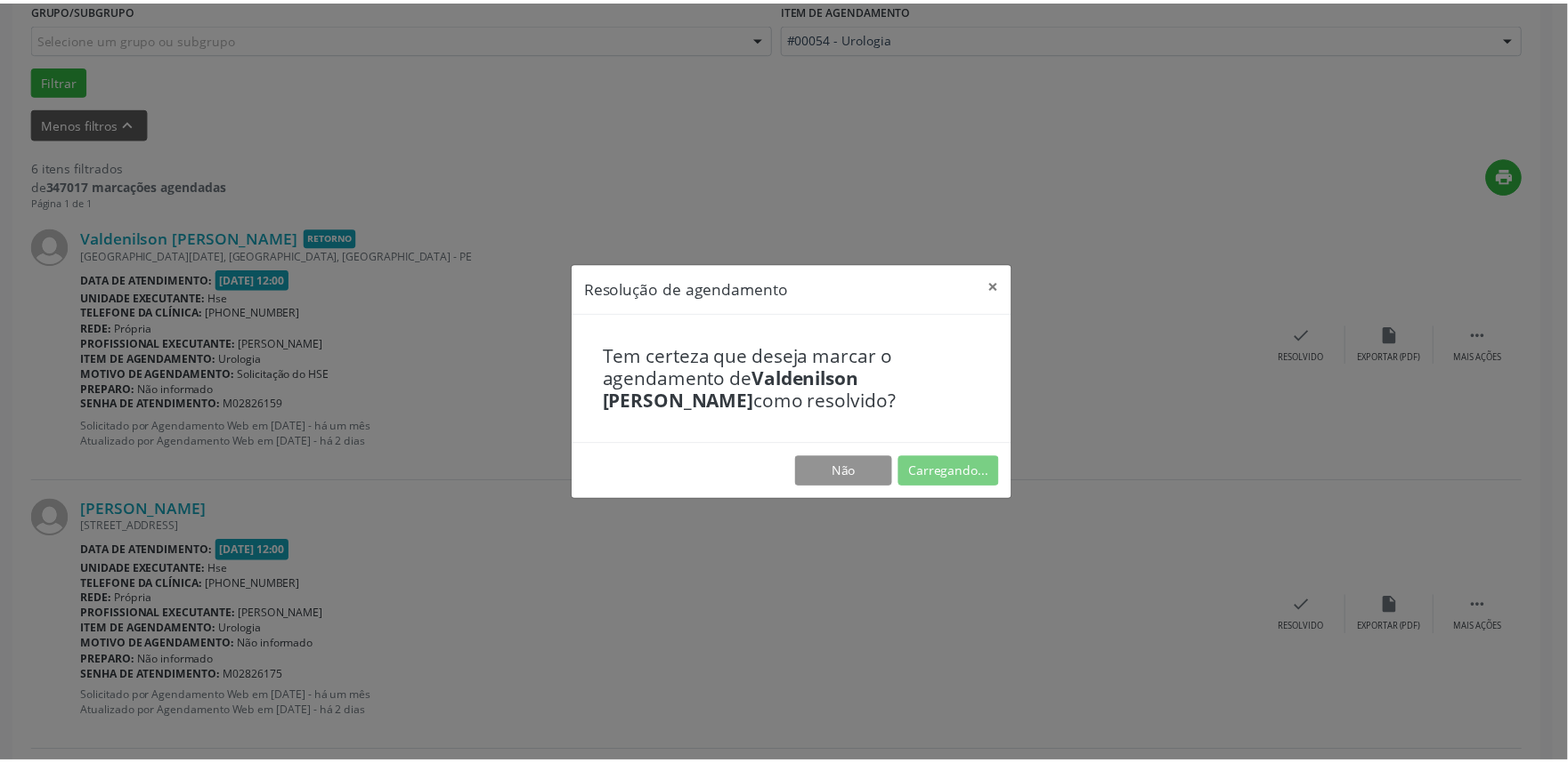
scroll to position [0, 0]
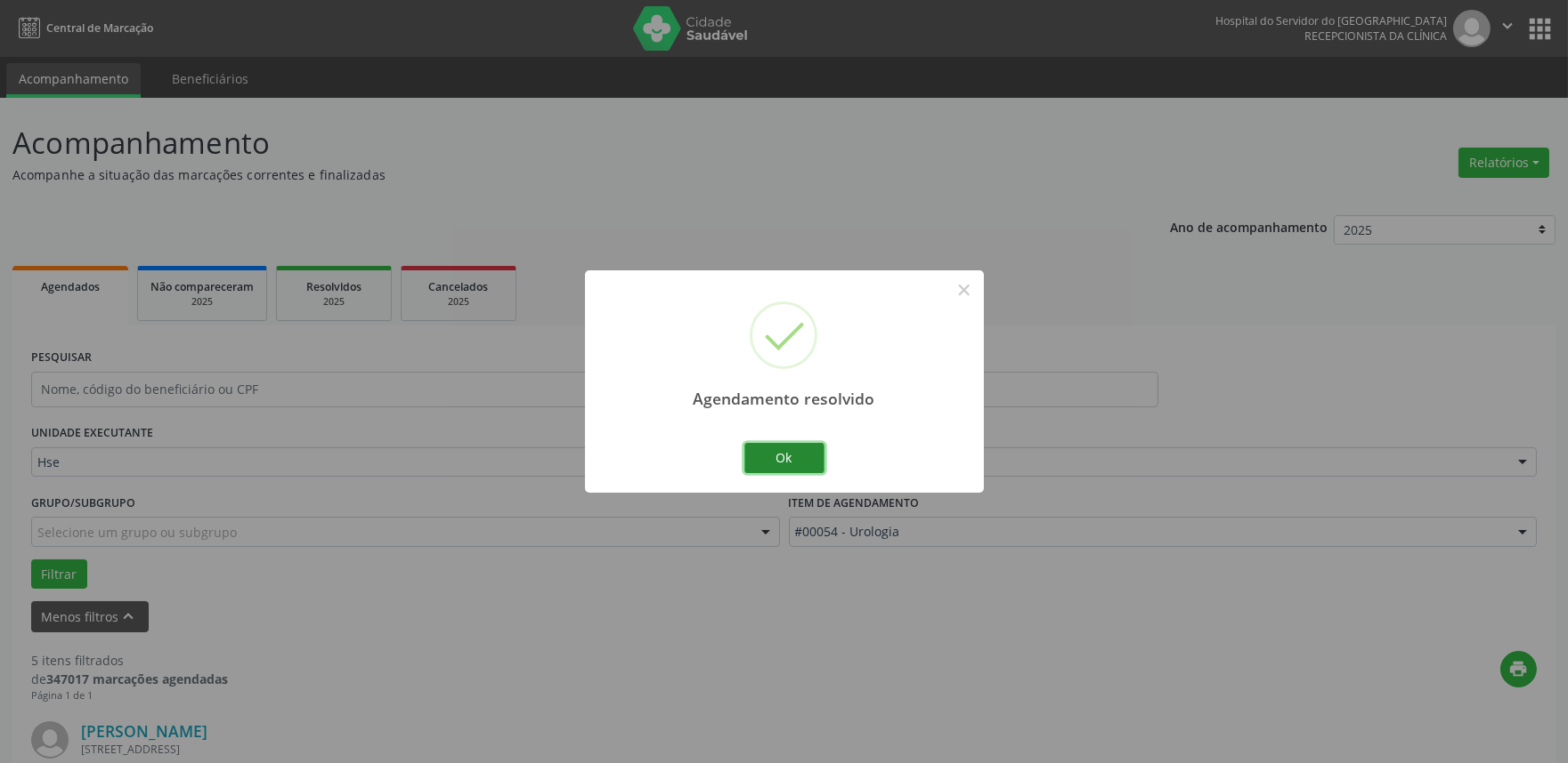
click at [803, 458] on button "Ok" at bounding box center [784, 457] width 80 height 30
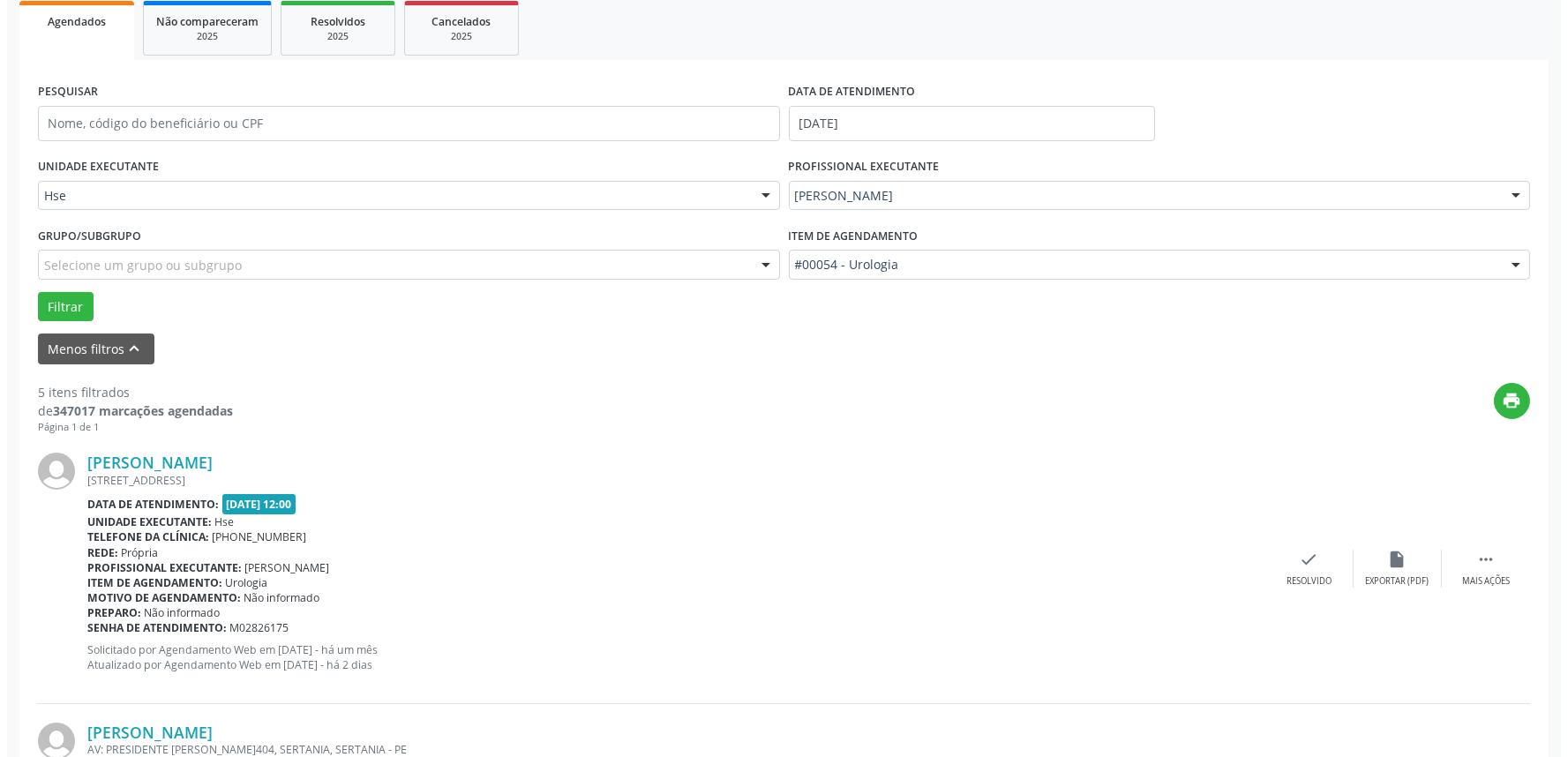
scroll to position [294, 0]
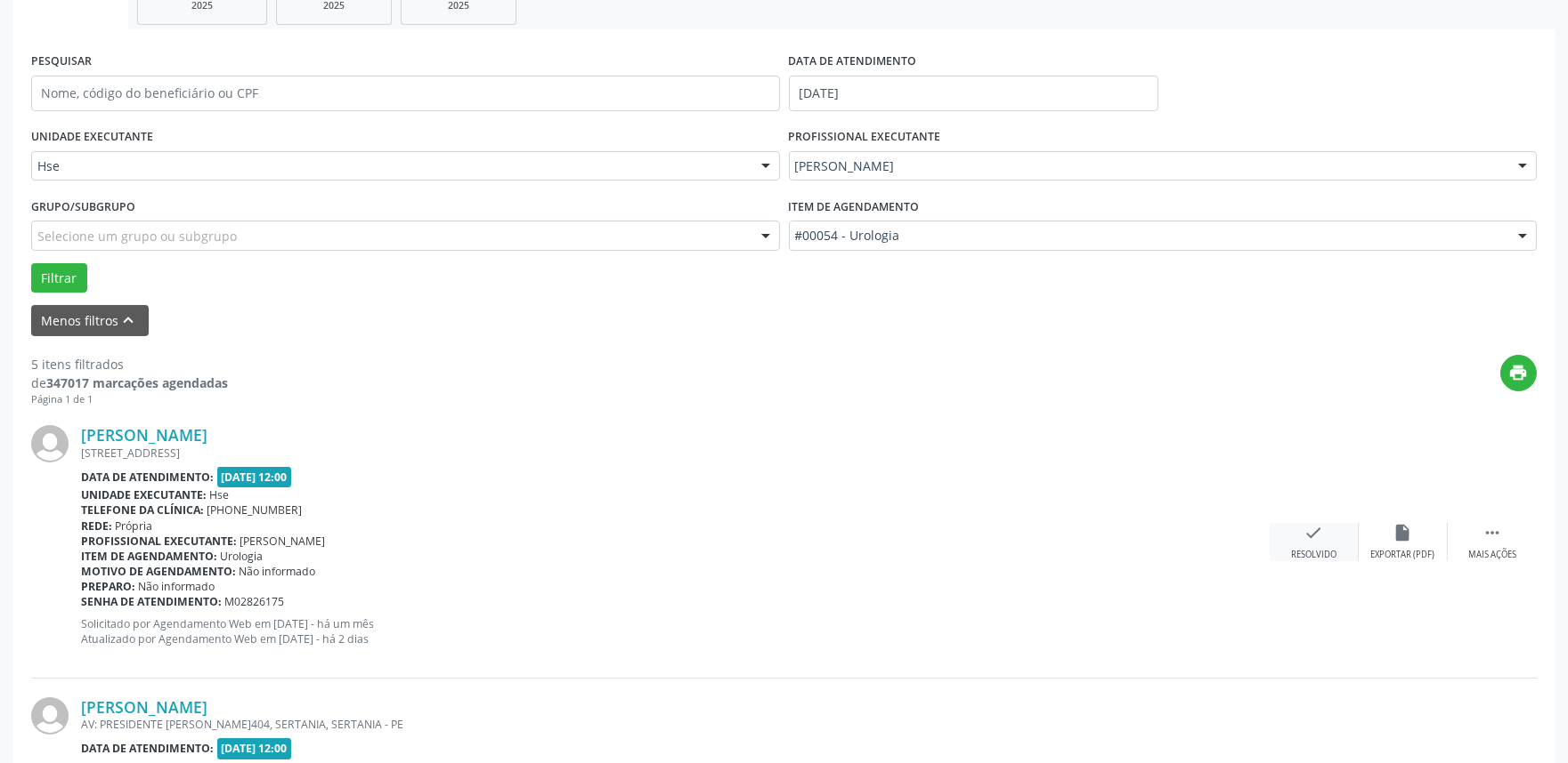
click at [1316, 541] on icon "check" at bounding box center [1313, 532] width 19 height 19
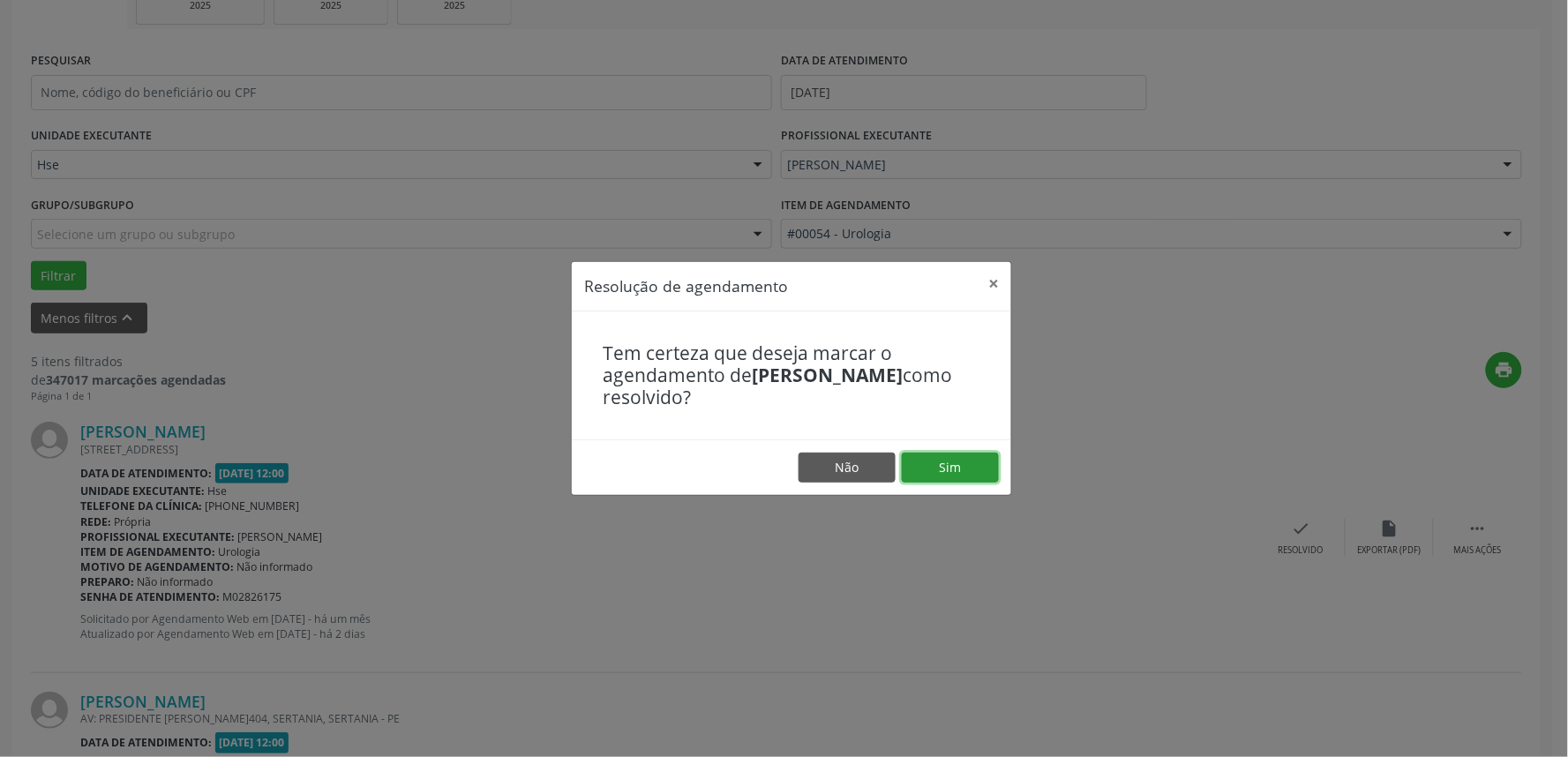
click at [960, 463] on button "Sim" at bounding box center [950, 467] width 97 height 30
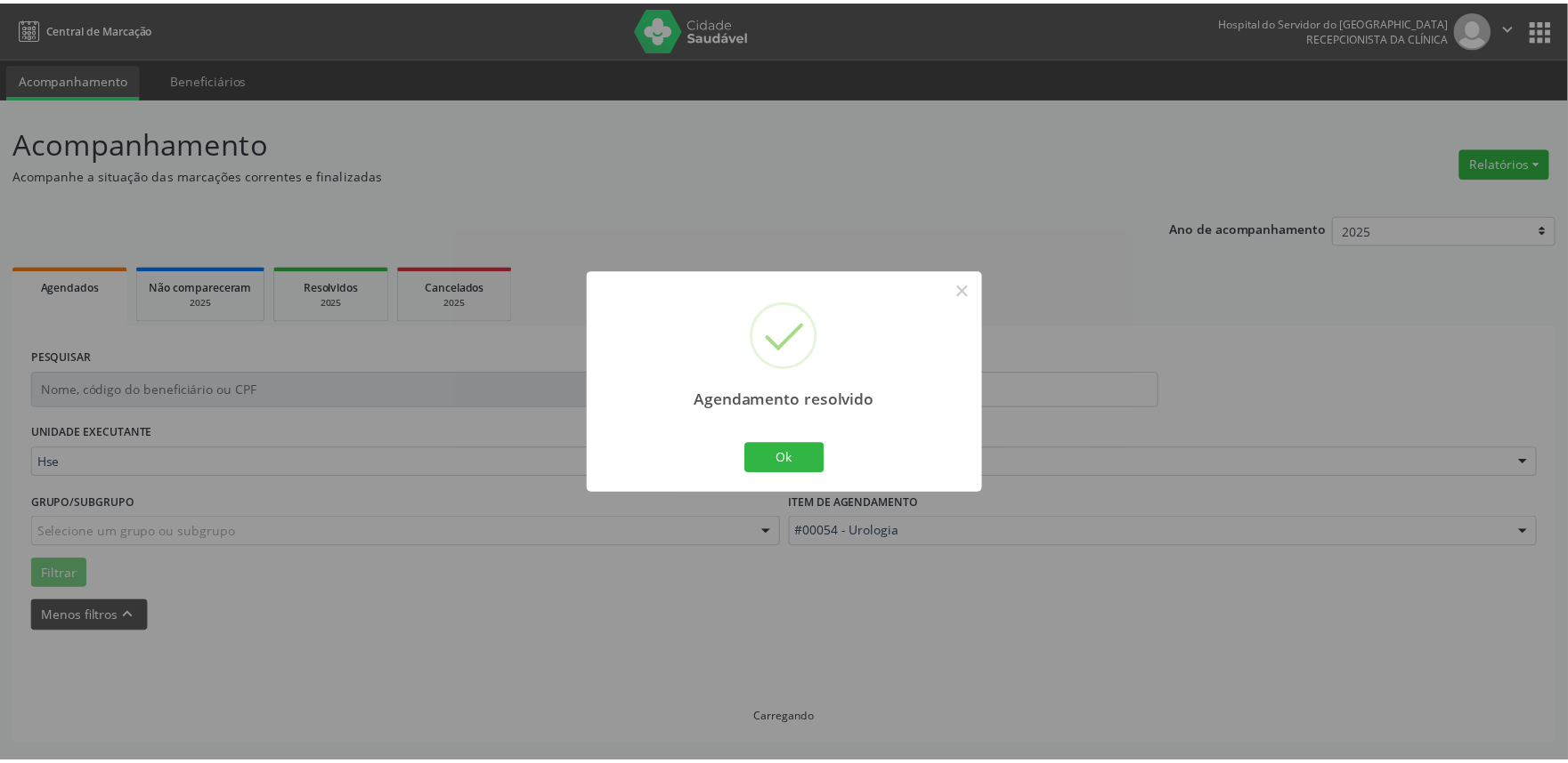
scroll to position [0, 0]
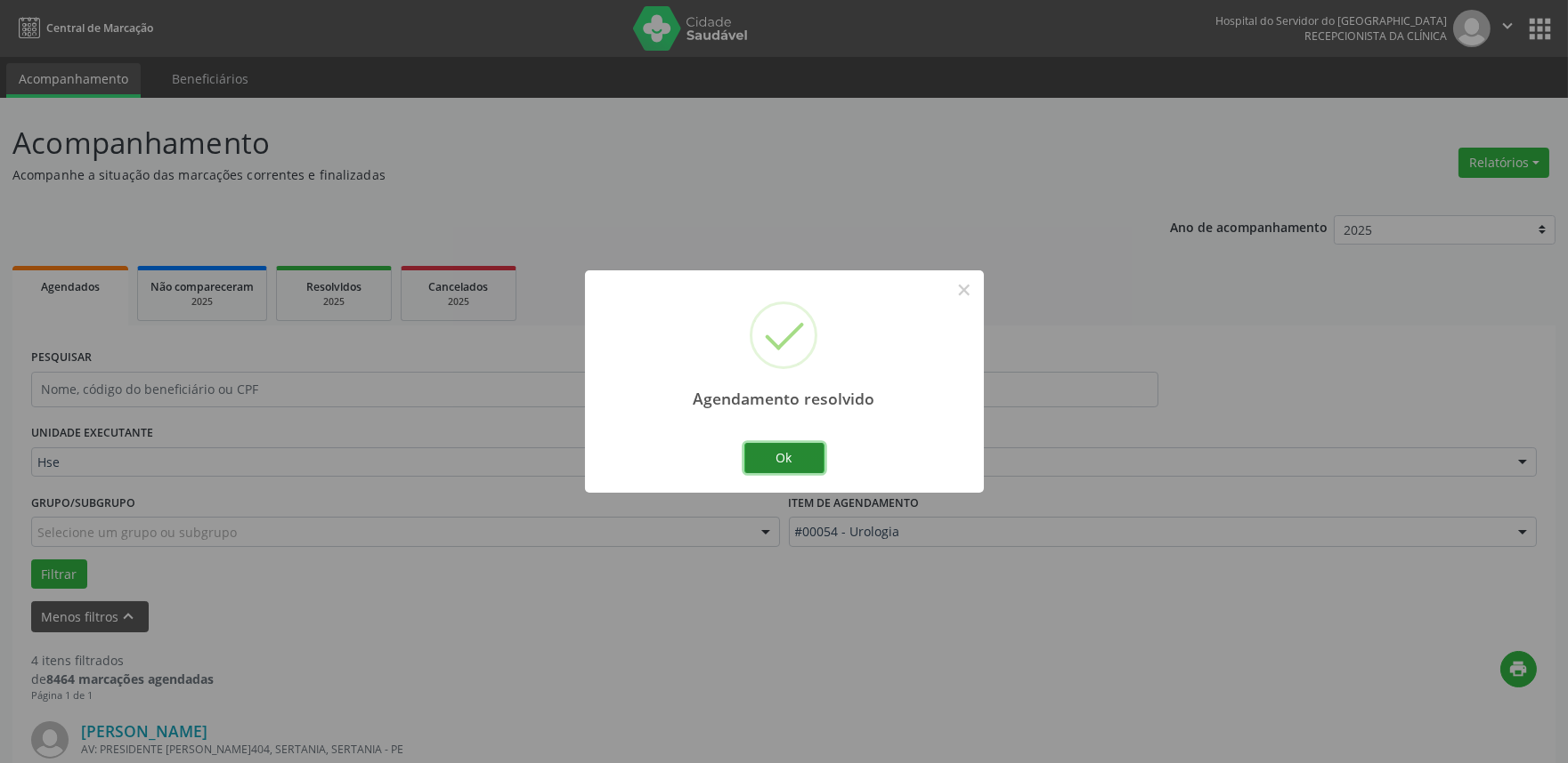
click at [781, 450] on button "Ok" at bounding box center [784, 457] width 80 height 30
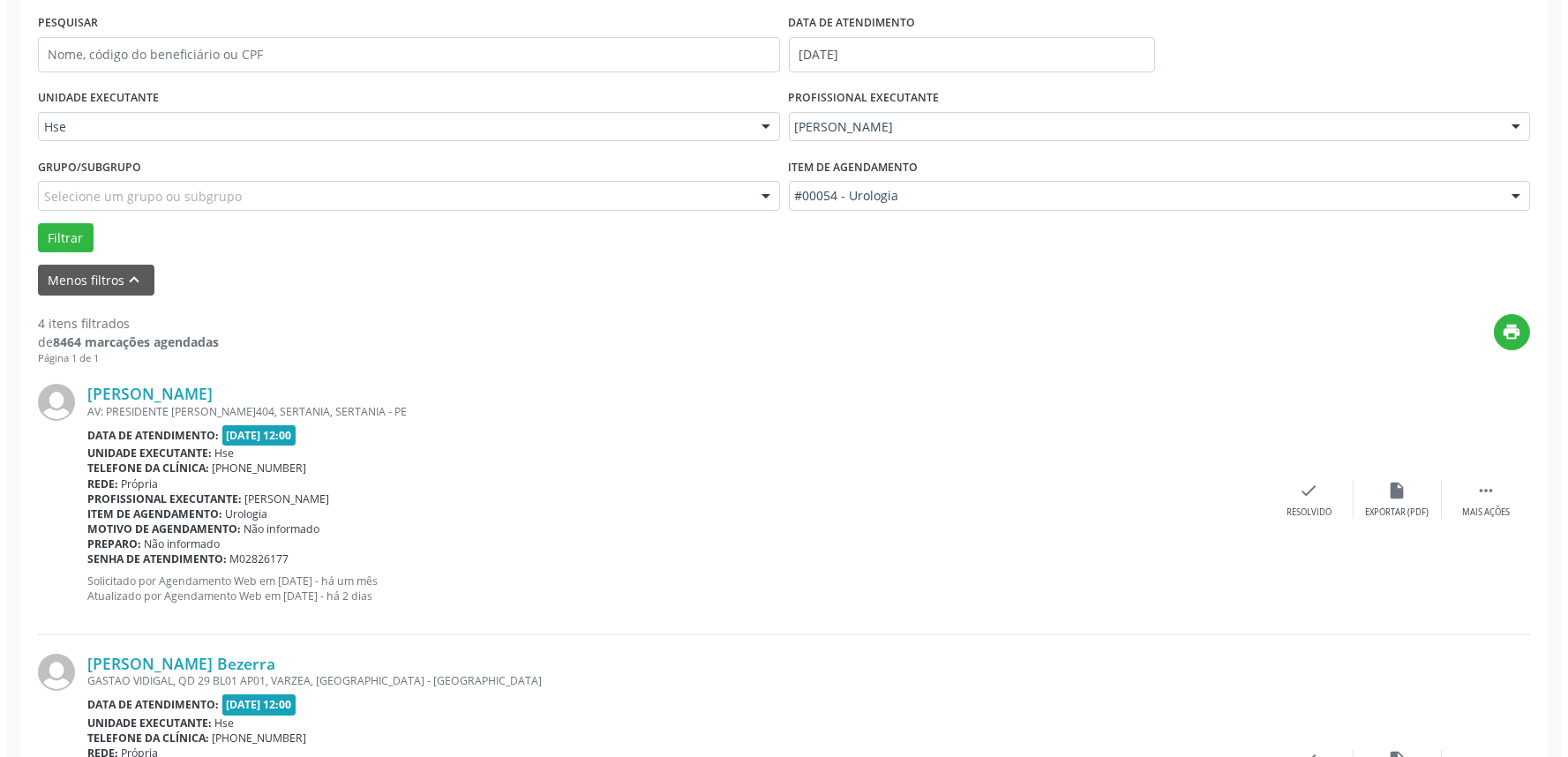
scroll to position [392, 0]
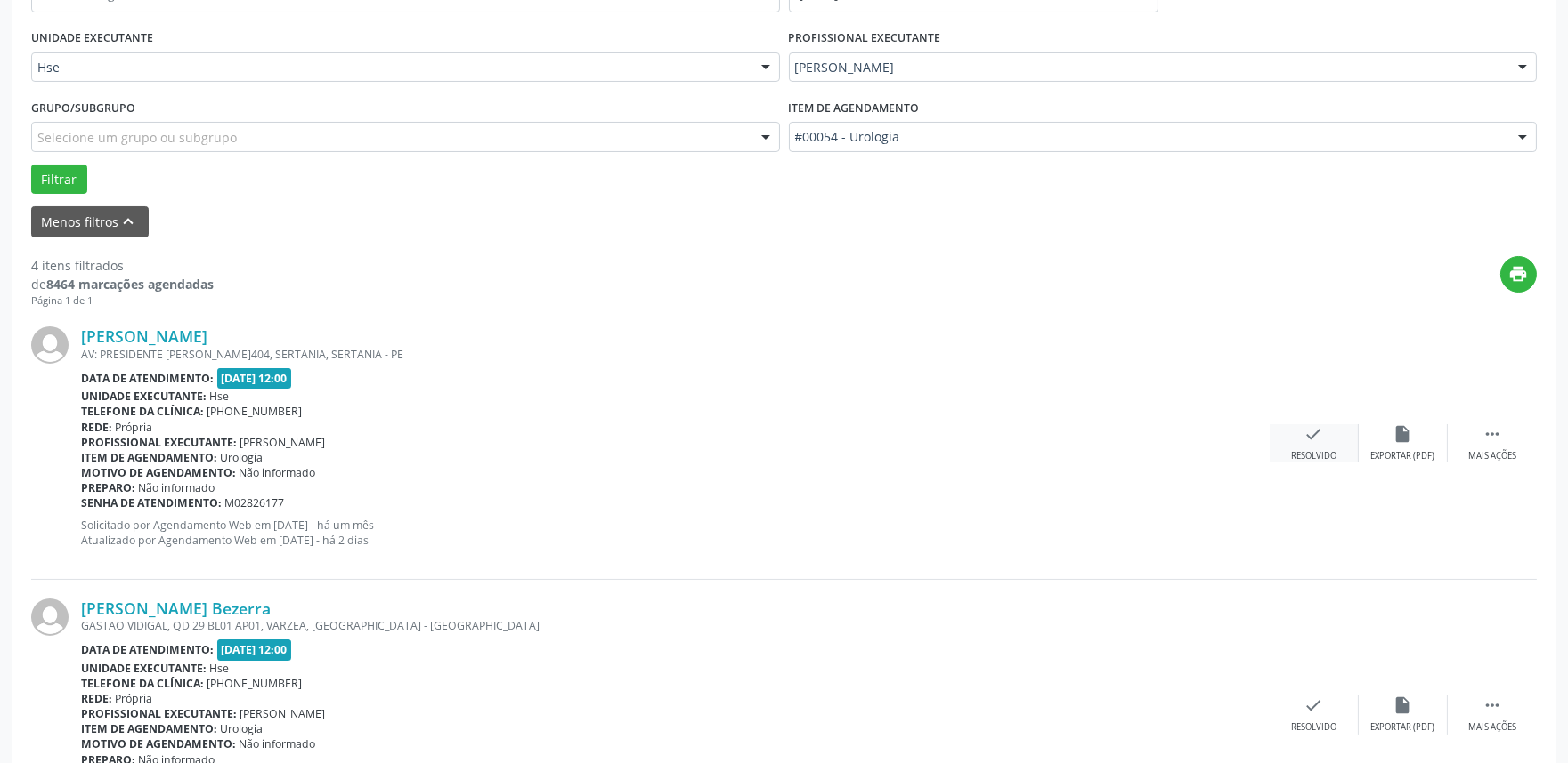
click at [1302, 443] on div "check Resolvido" at bounding box center [1313, 444] width 89 height 38
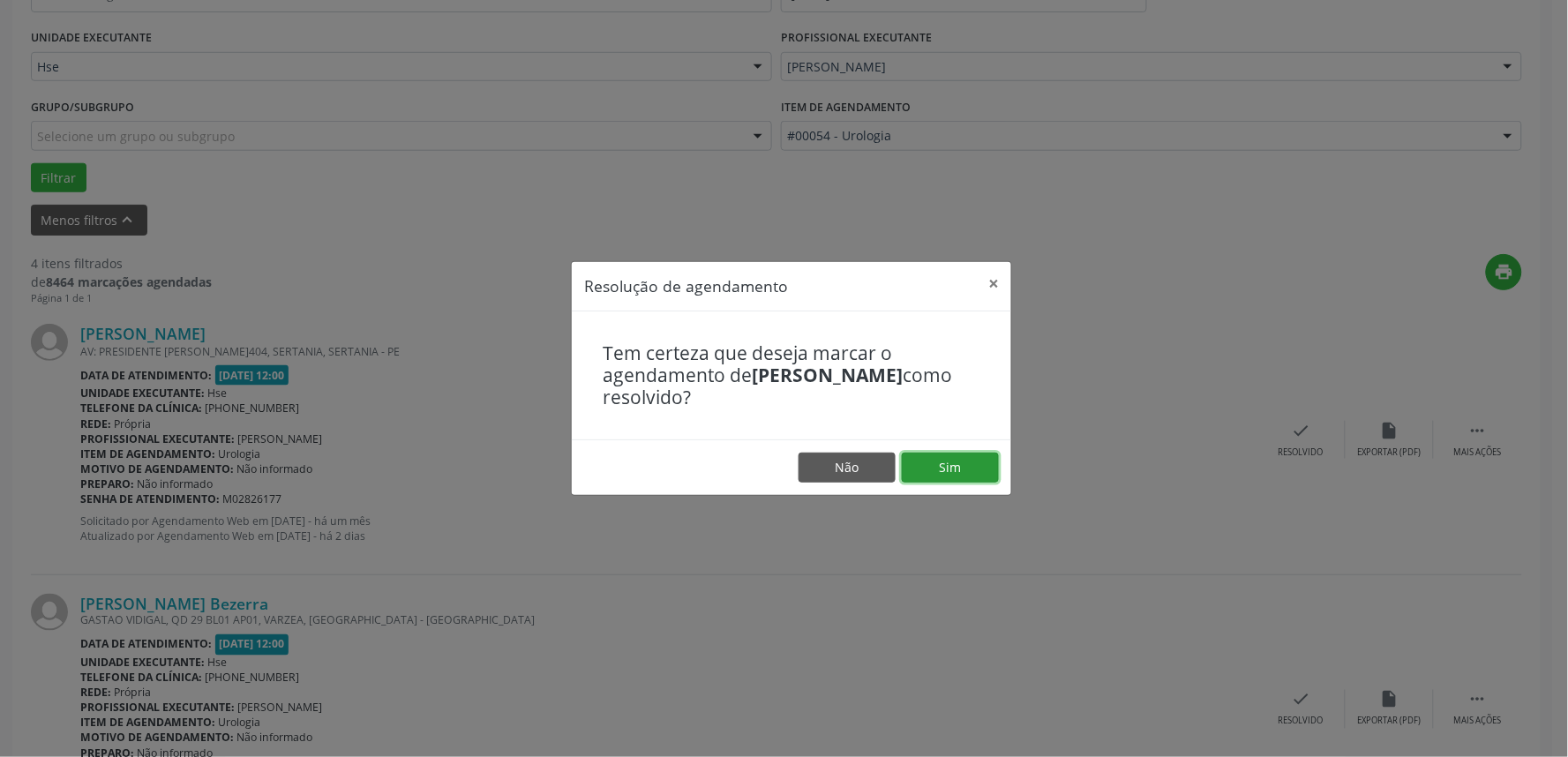
click at [975, 454] on button "Sim" at bounding box center [950, 467] width 97 height 30
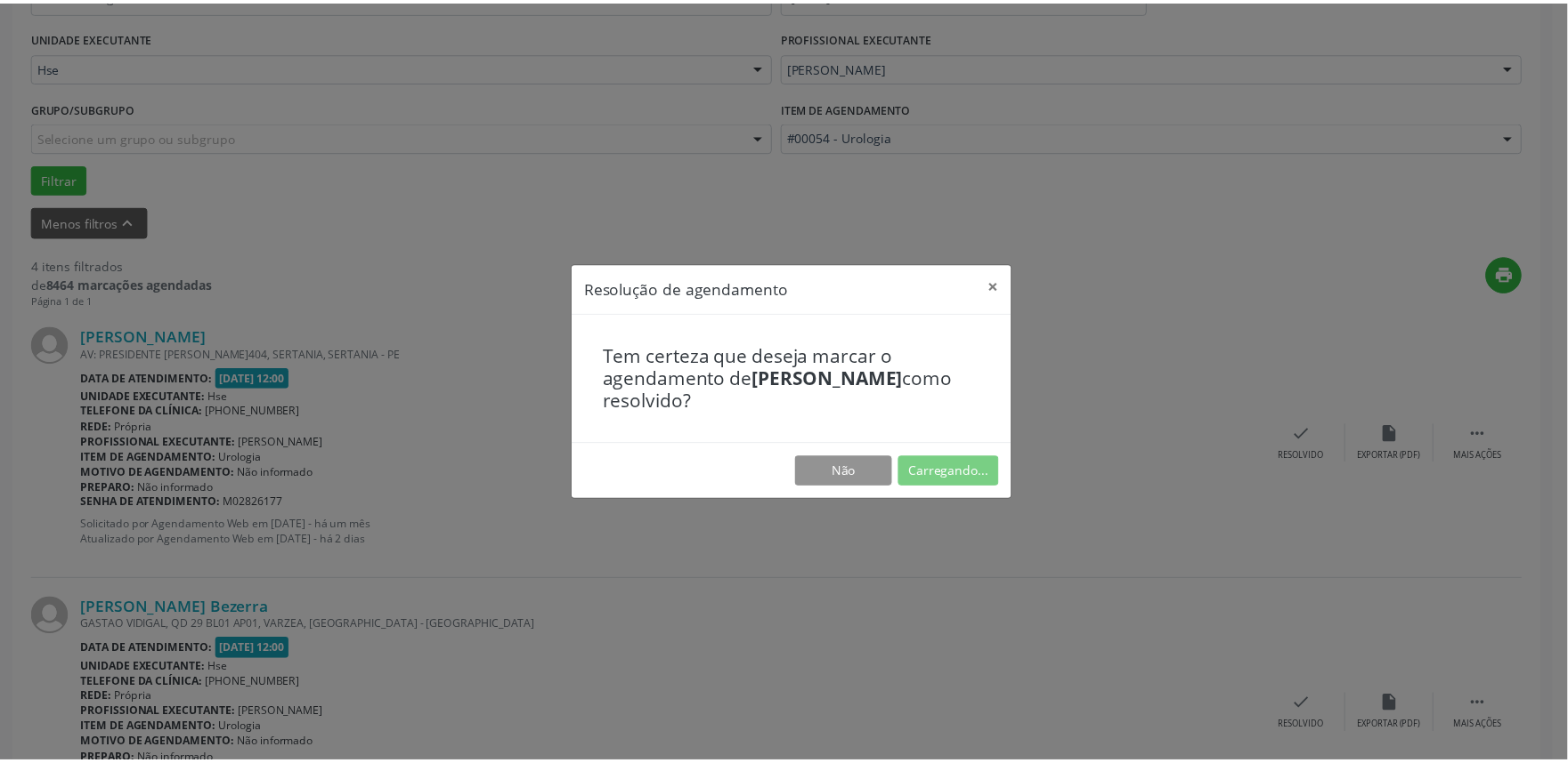
scroll to position [0, 0]
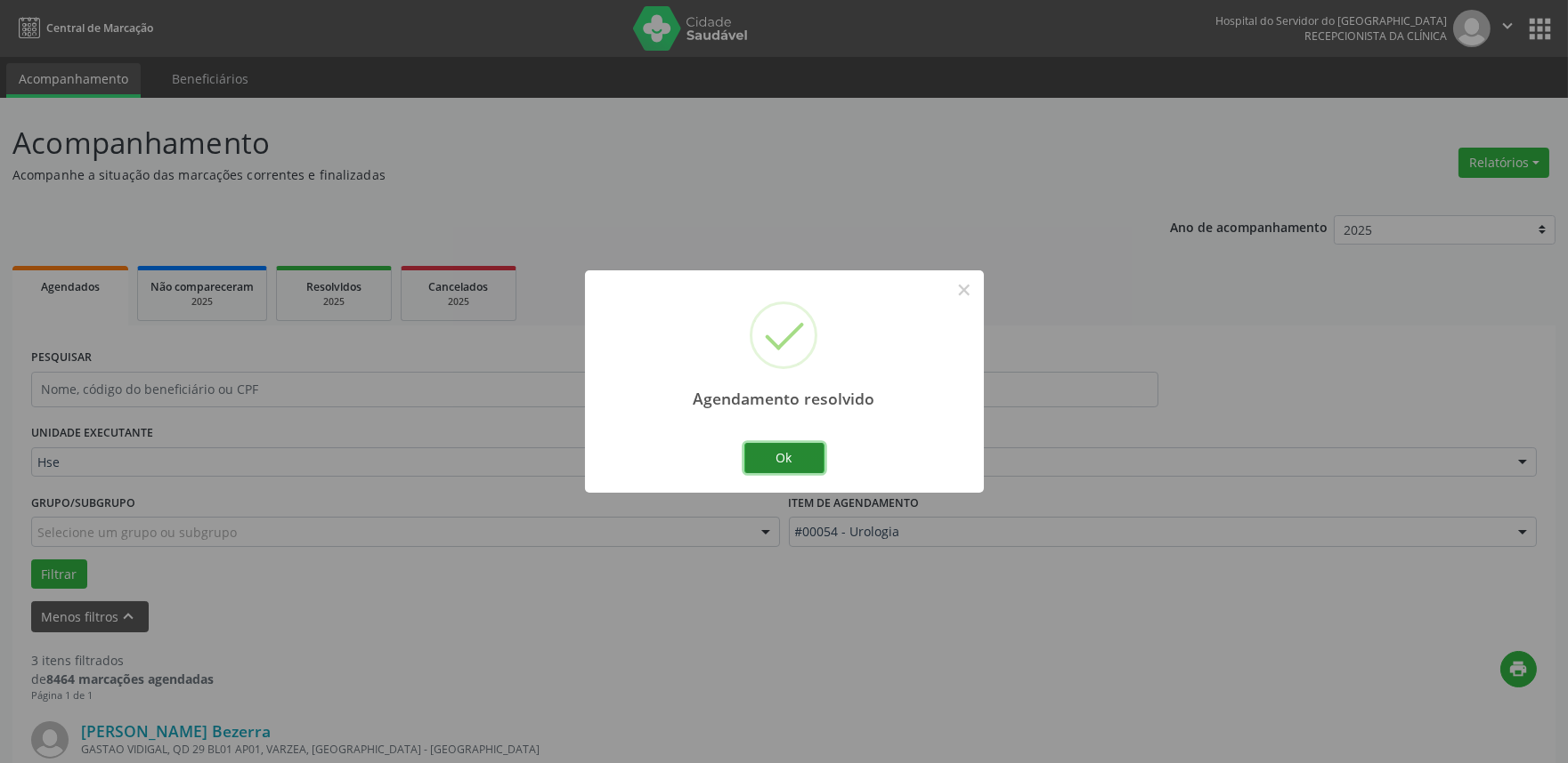
click at [795, 454] on button "Ok" at bounding box center [784, 457] width 80 height 30
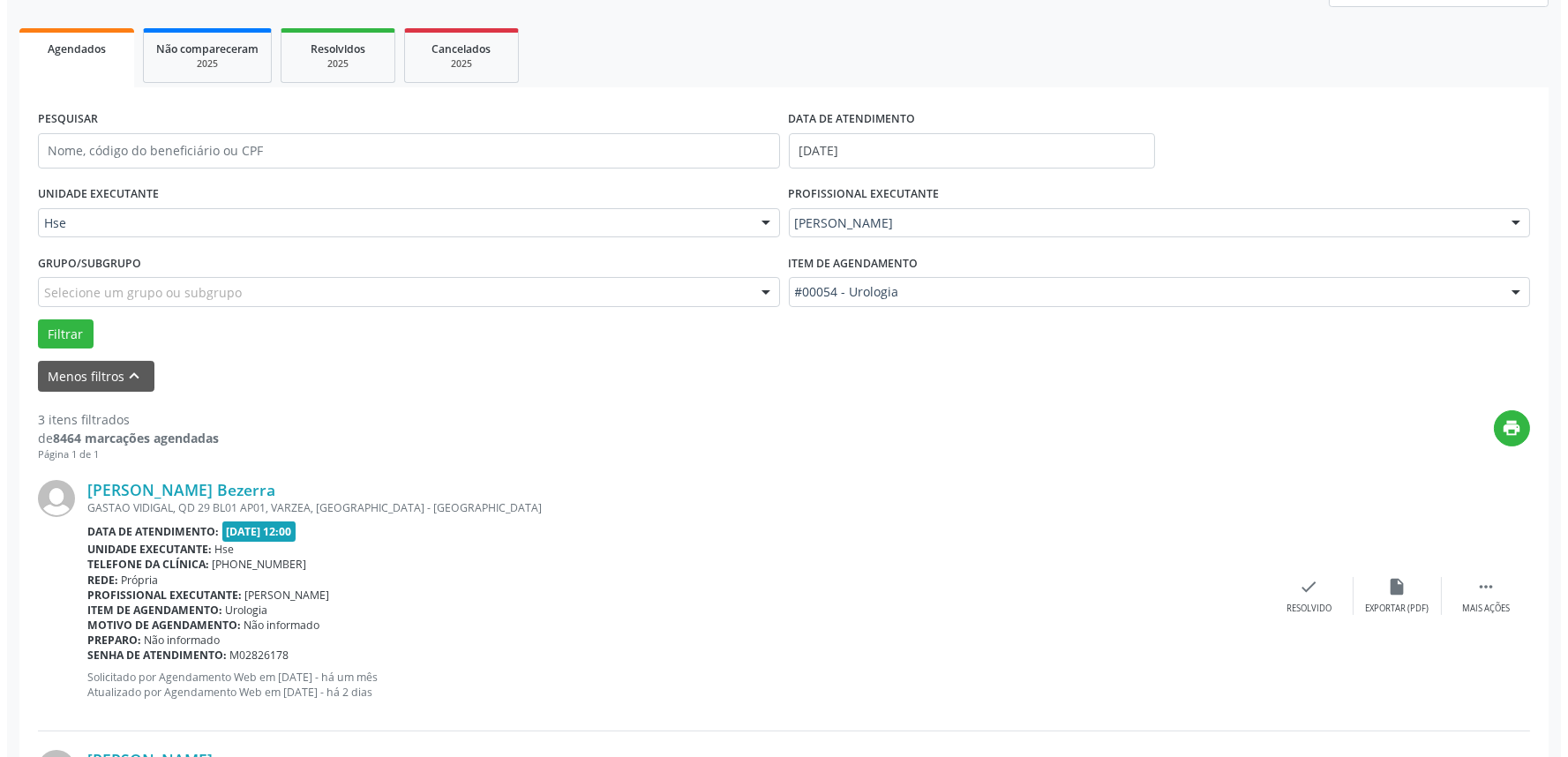
scroll to position [392, 0]
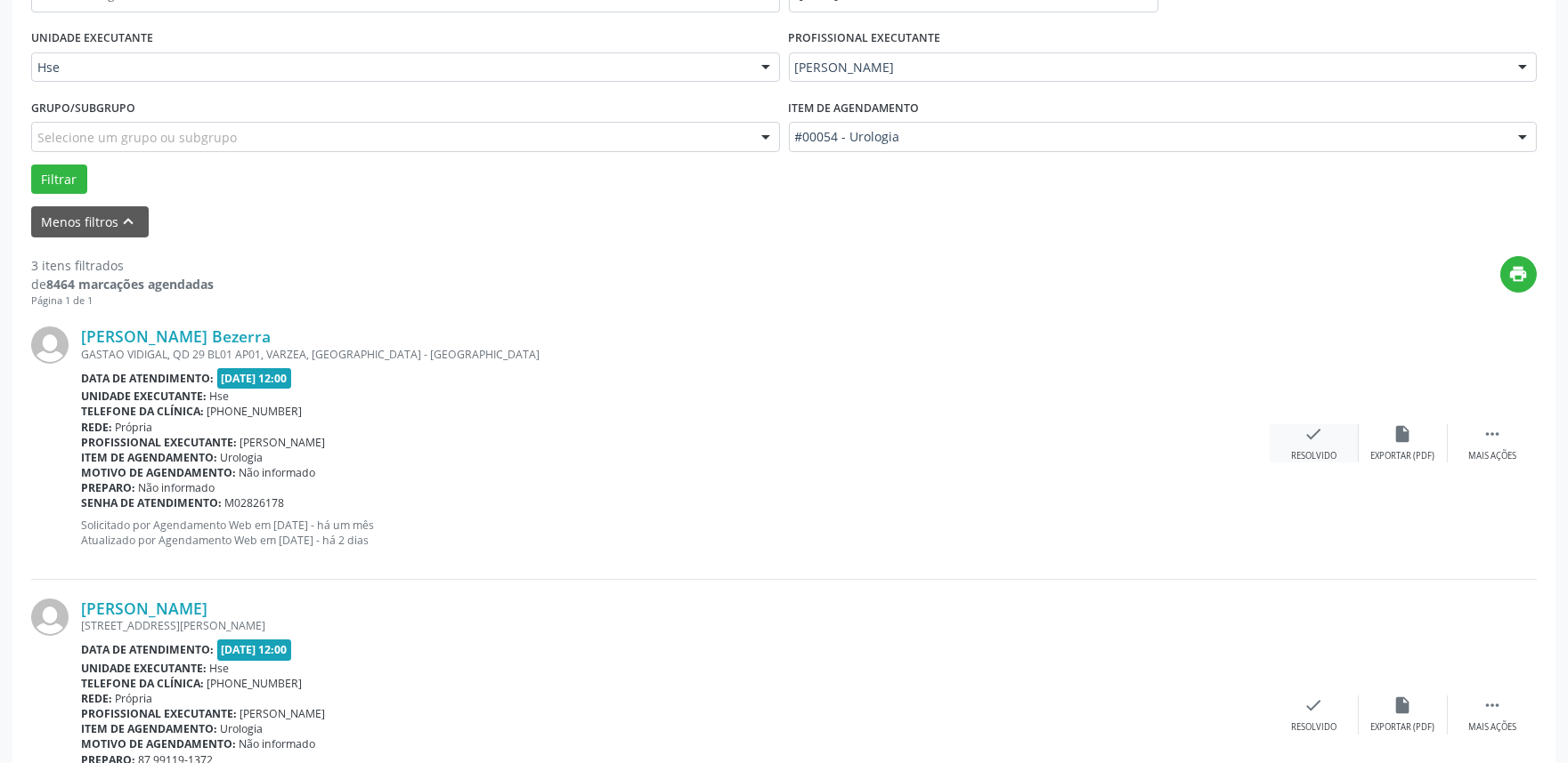
click at [1324, 442] on div "check Resolvido" at bounding box center [1313, 444] width 89 height 38
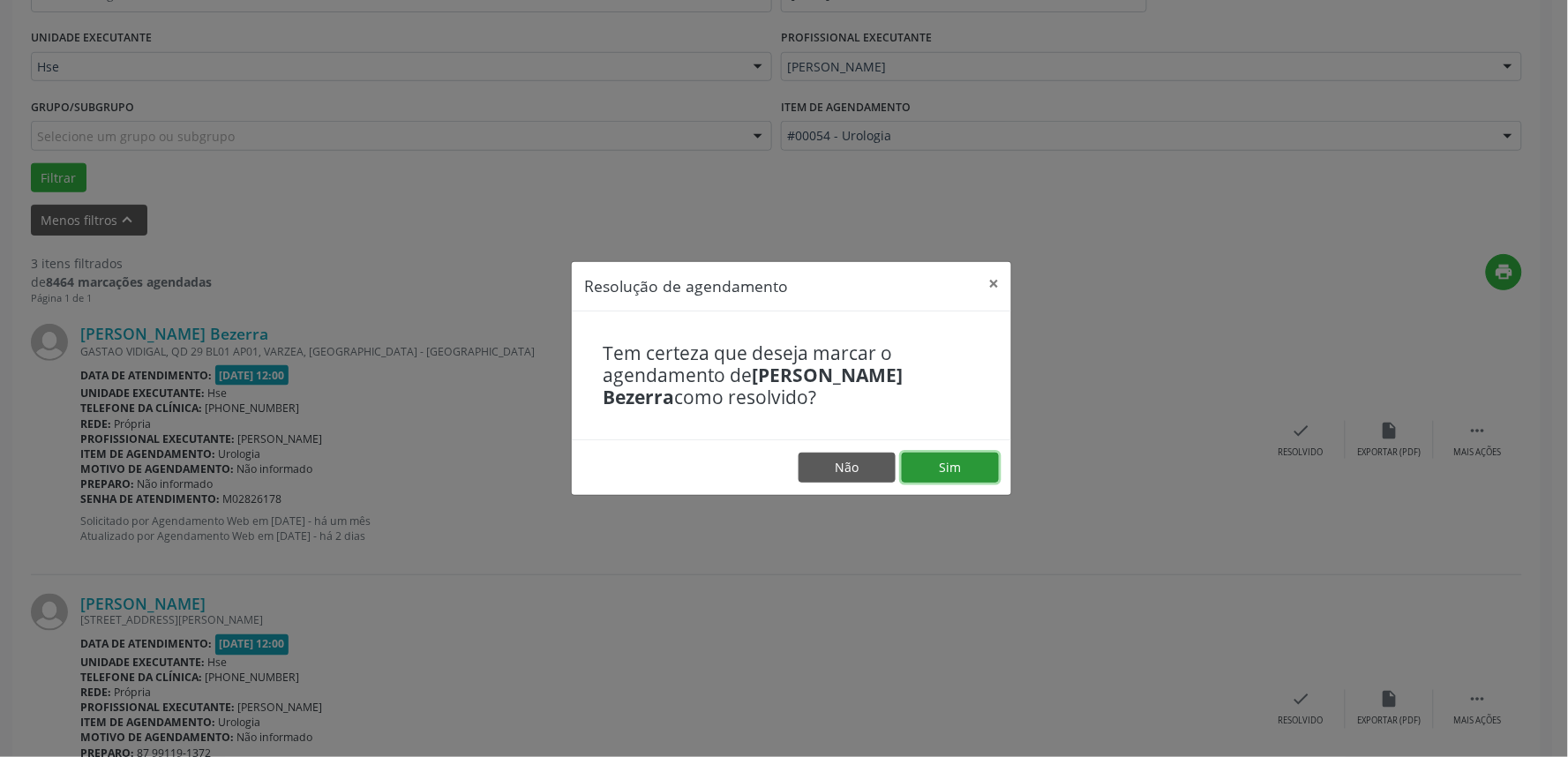
click at [918, 473] on button "Sim" at bounding box center [950, 467] width 97 height 30
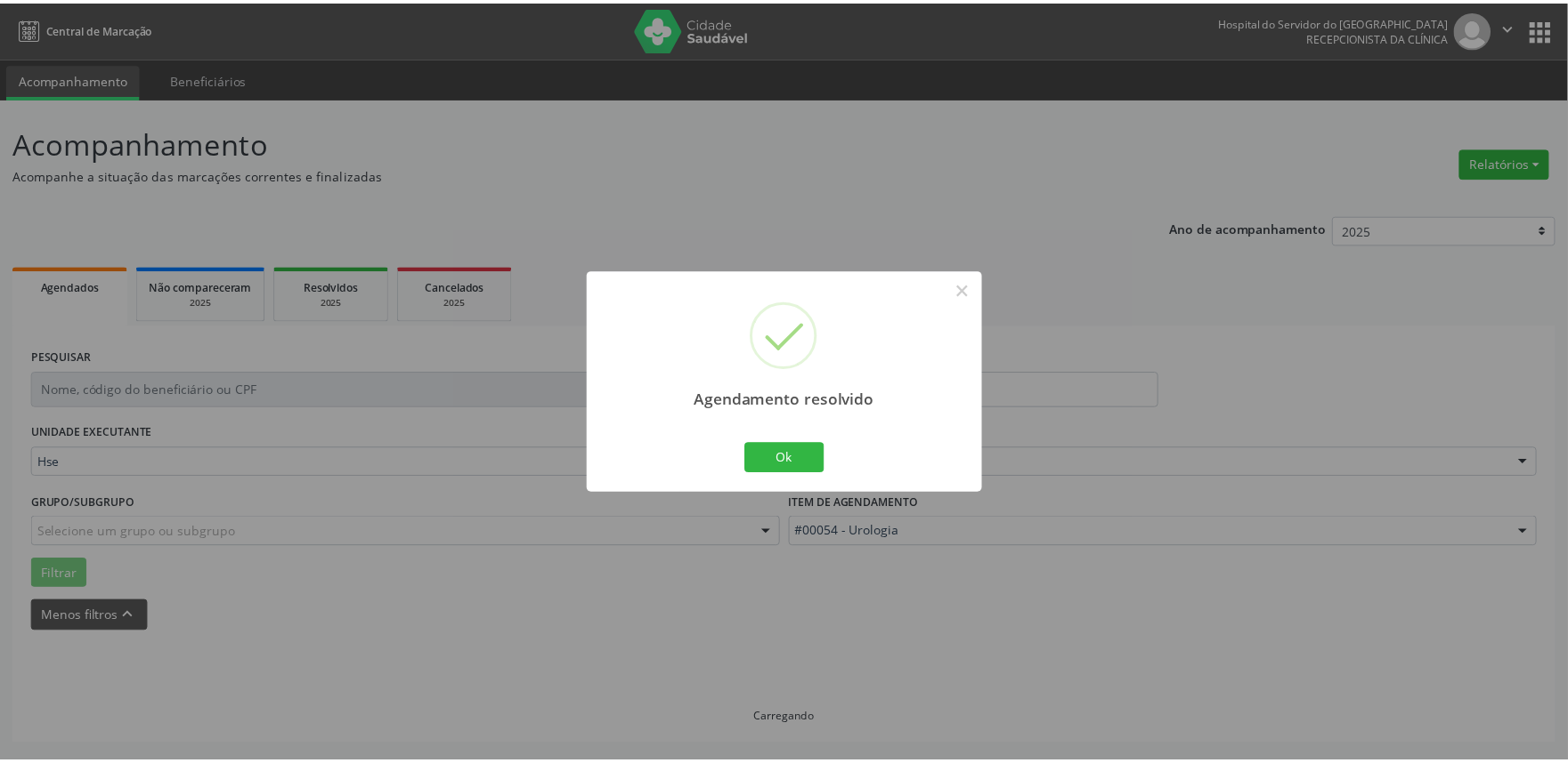
scroll to position [0, 0]
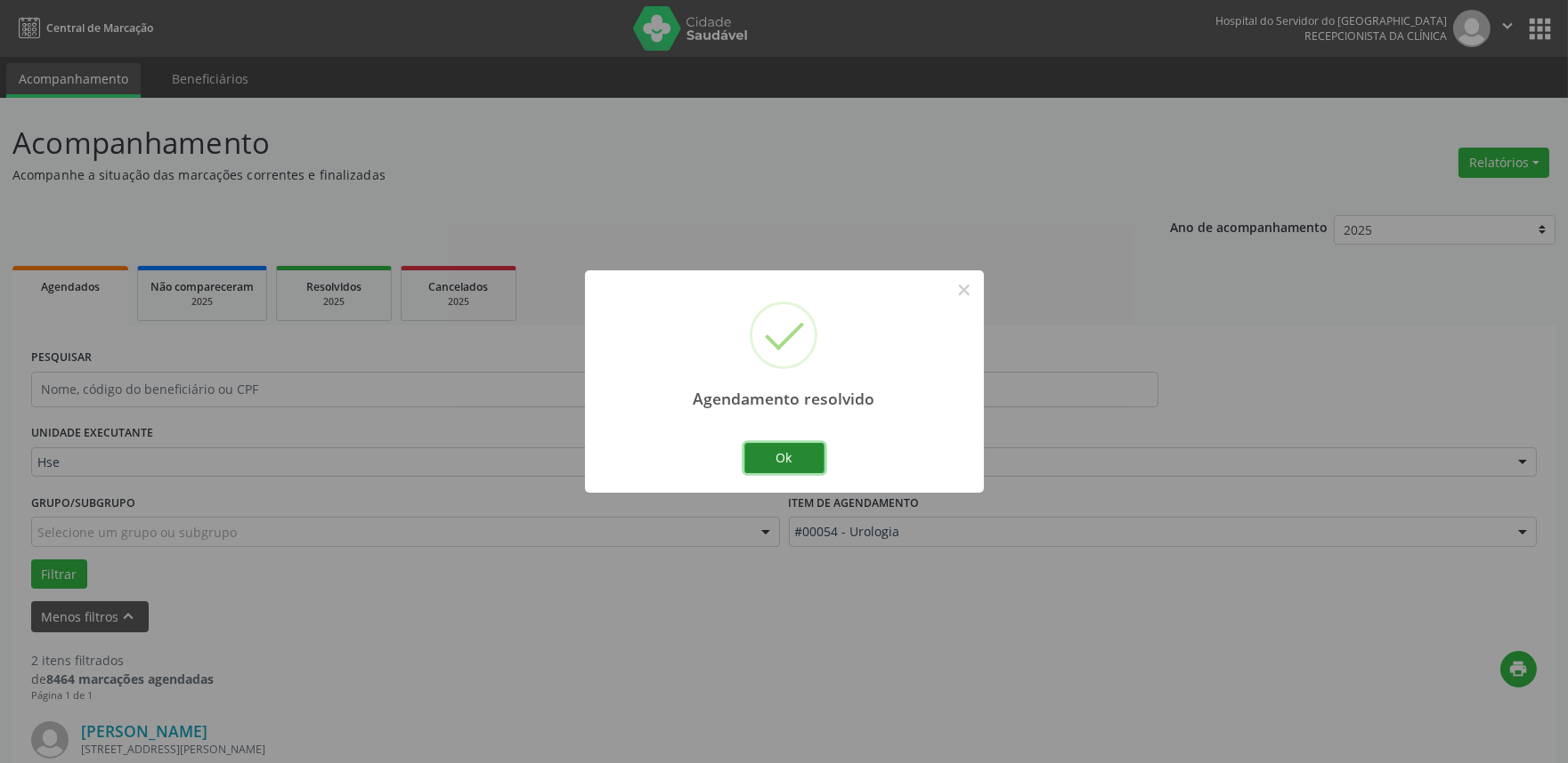
click at [795, 457] on button "Ok" at bounding box center [784, 457] width 80 height 30
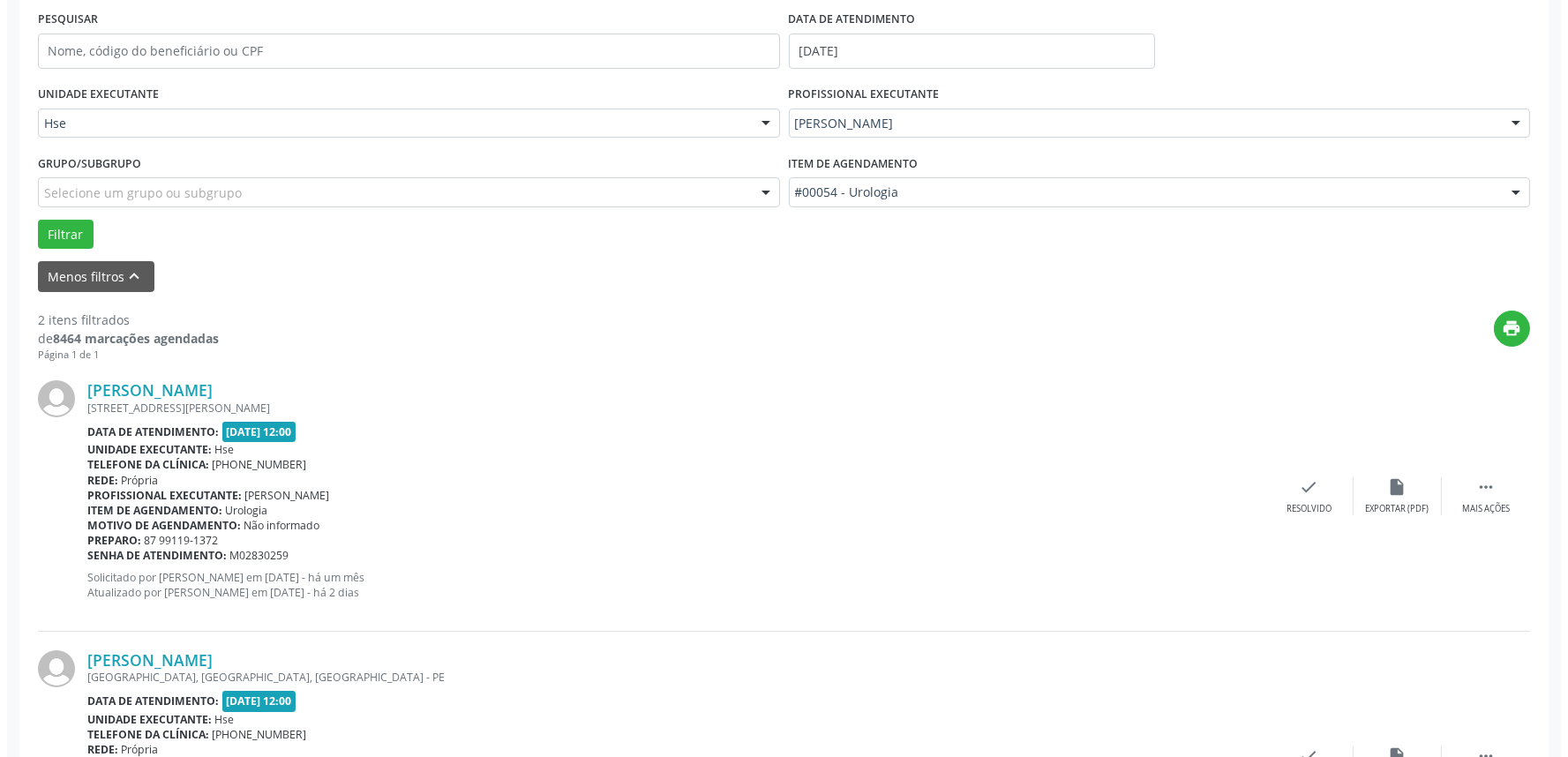
scroll to position [392, 0]
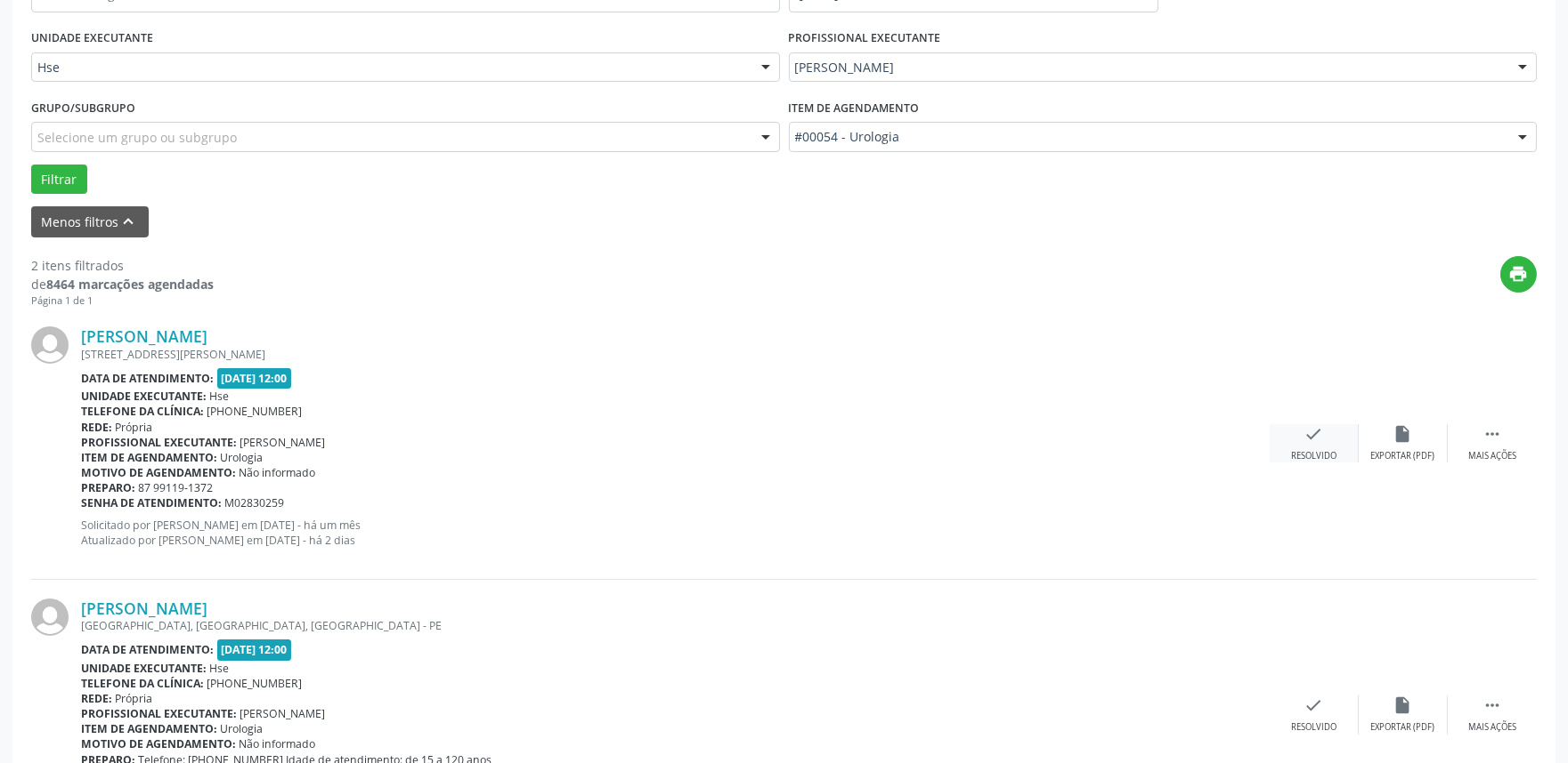
click at [1306, 432] on icon "check" at bounding box center [1313, 434] width 19 height 19
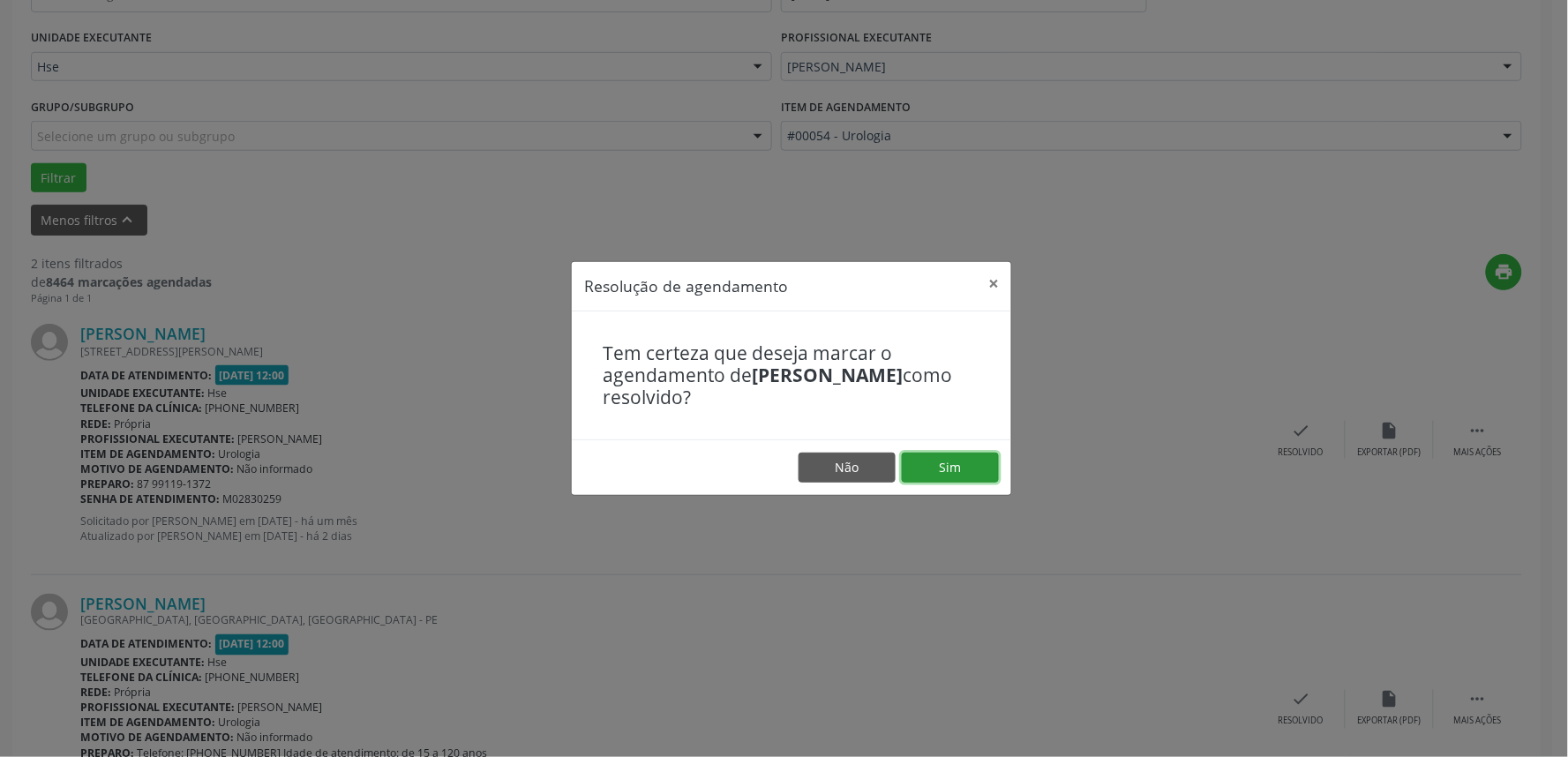
click at [945, 461] on button "Sim" at bounding box center [950, 467] width 97 height 30
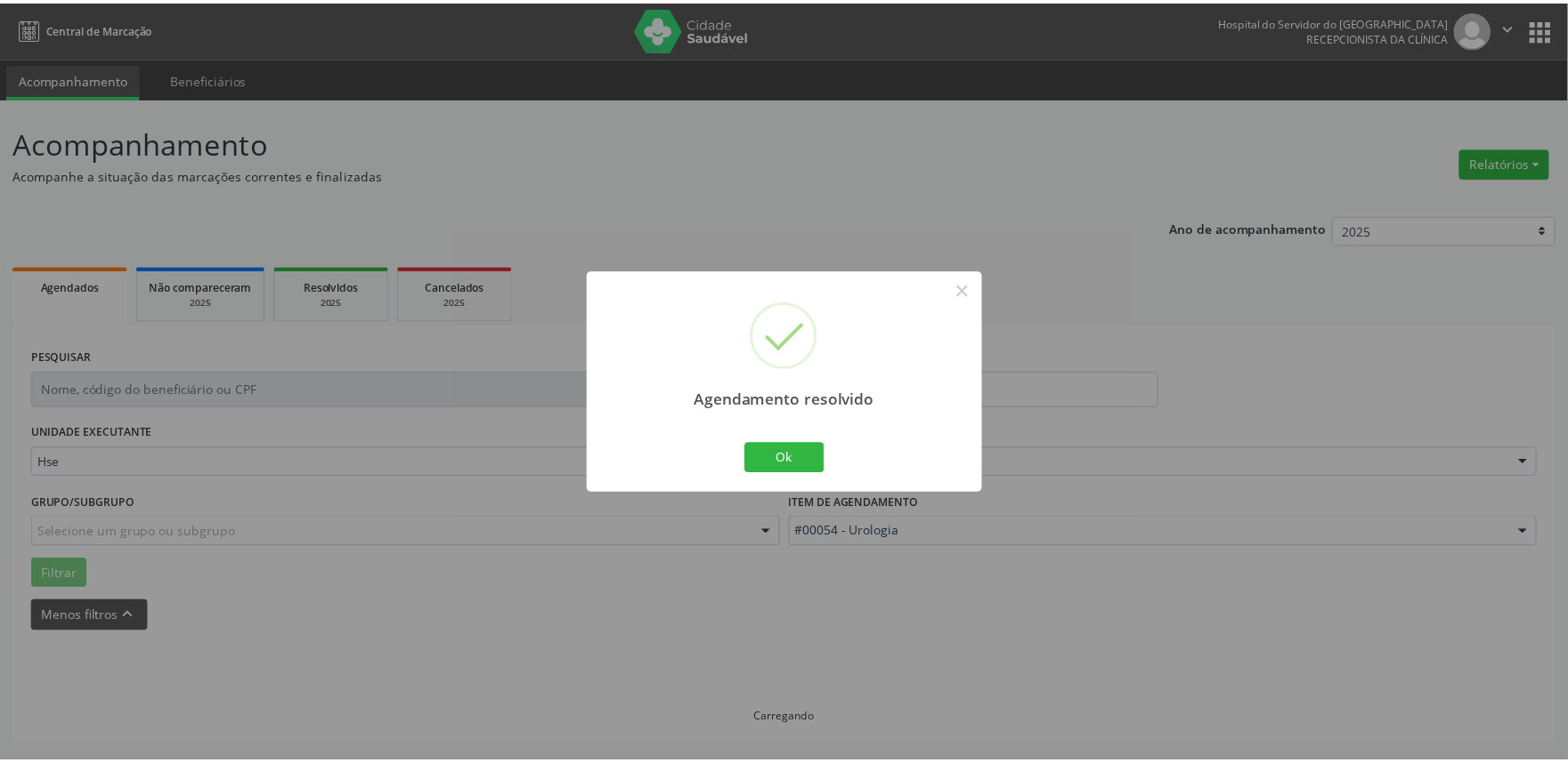
scroll to position [0, 0]
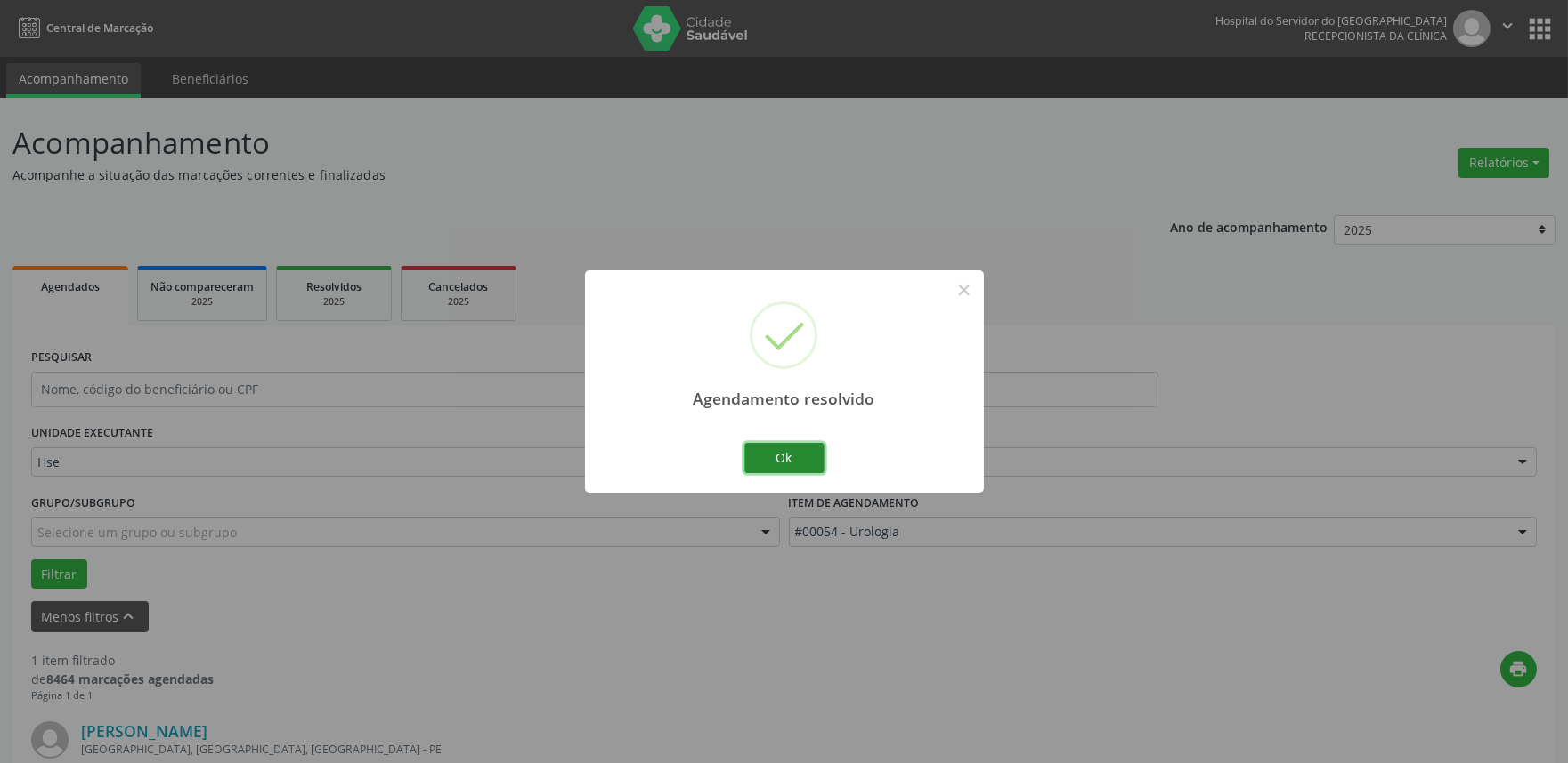
click at [775, 448] on button "Ok" at bounding box center [784, 457] width 80 height 30
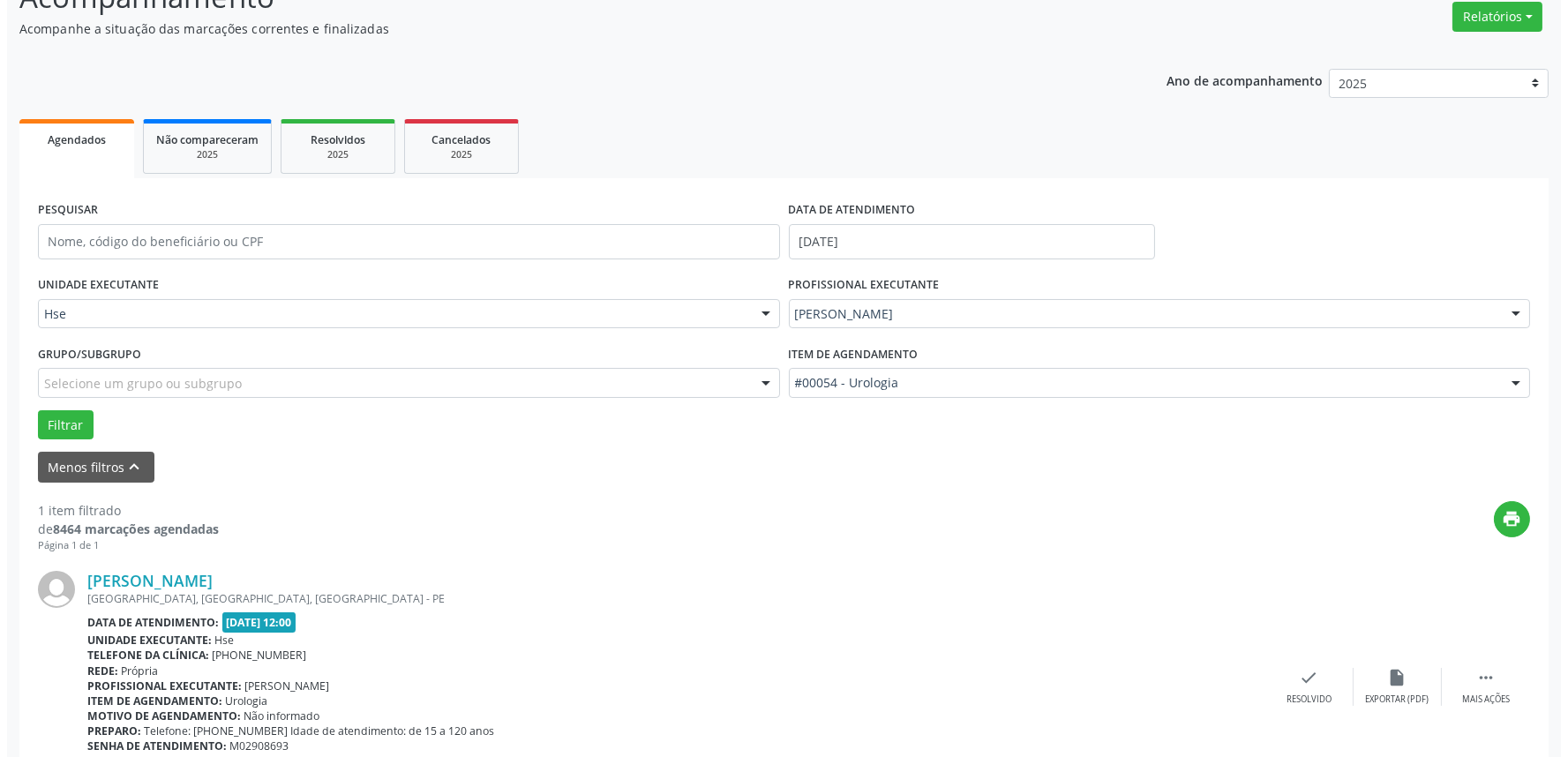
scroll to position [238, 0]
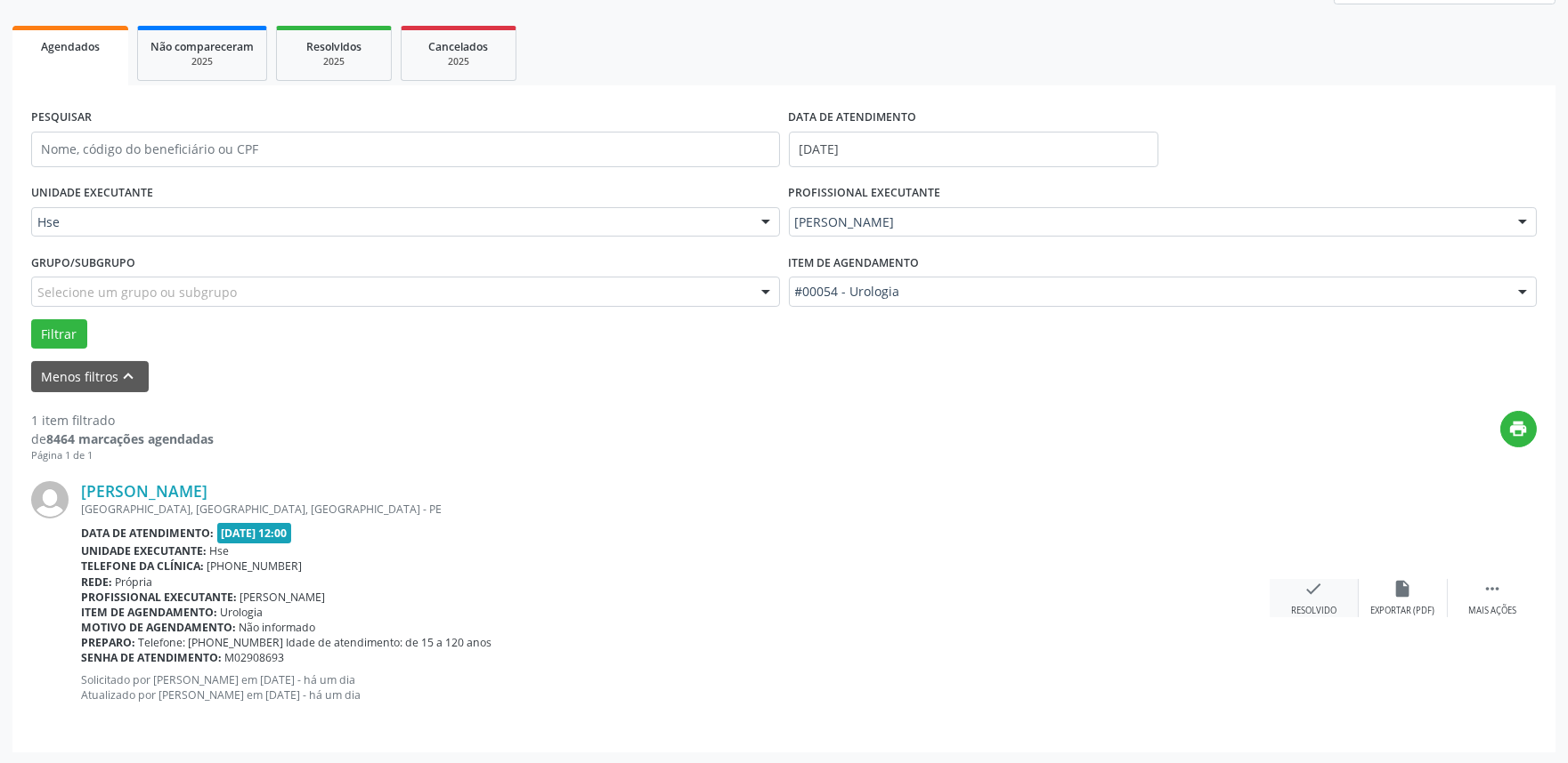
click at [1287, 590] on div "check Resolvido" at bounding box center [1313, 599] width 89 height 38
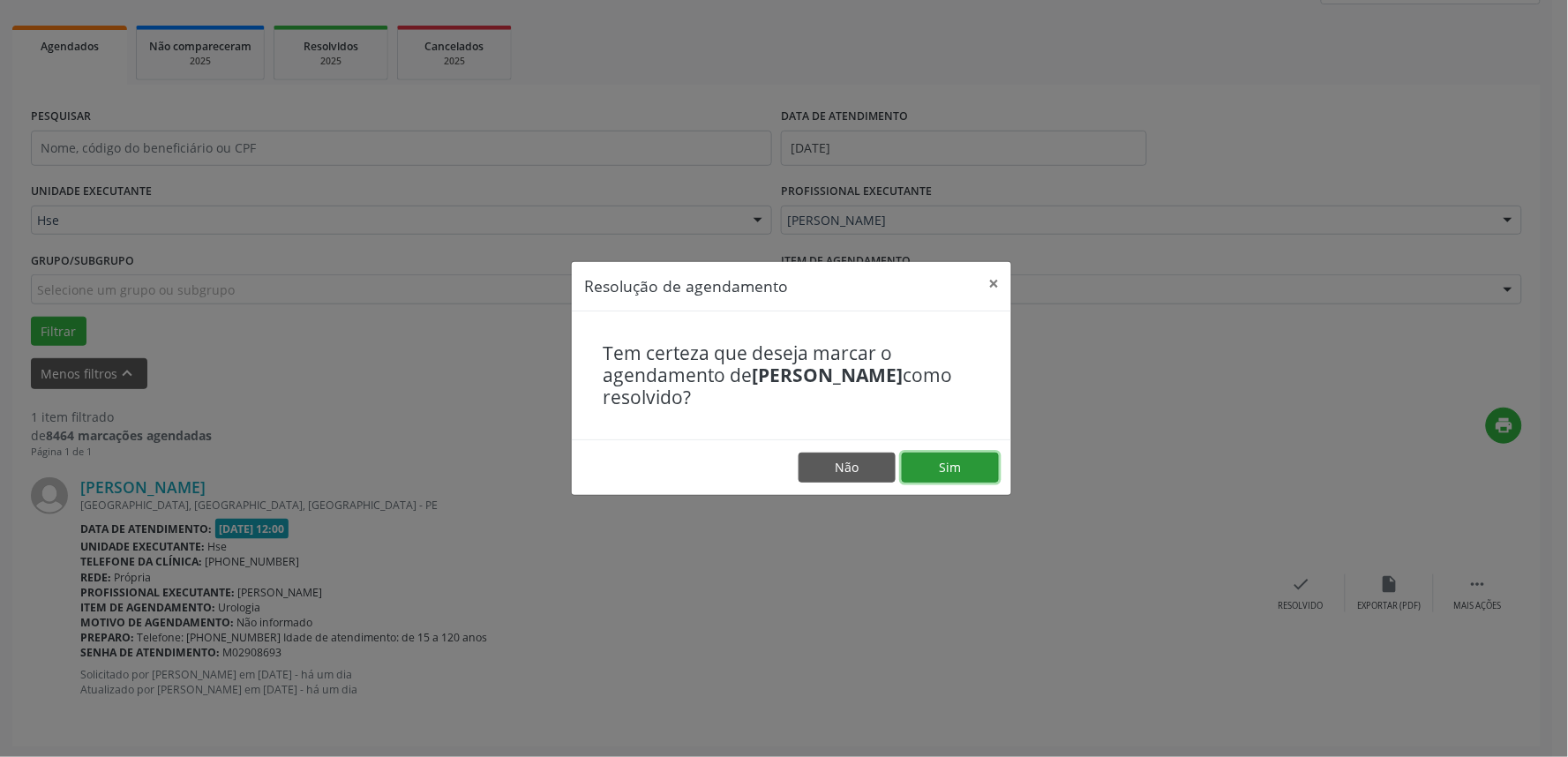
click at [971, 474] on button "Sim" at bounding box center [950, 467] width 97 height 30
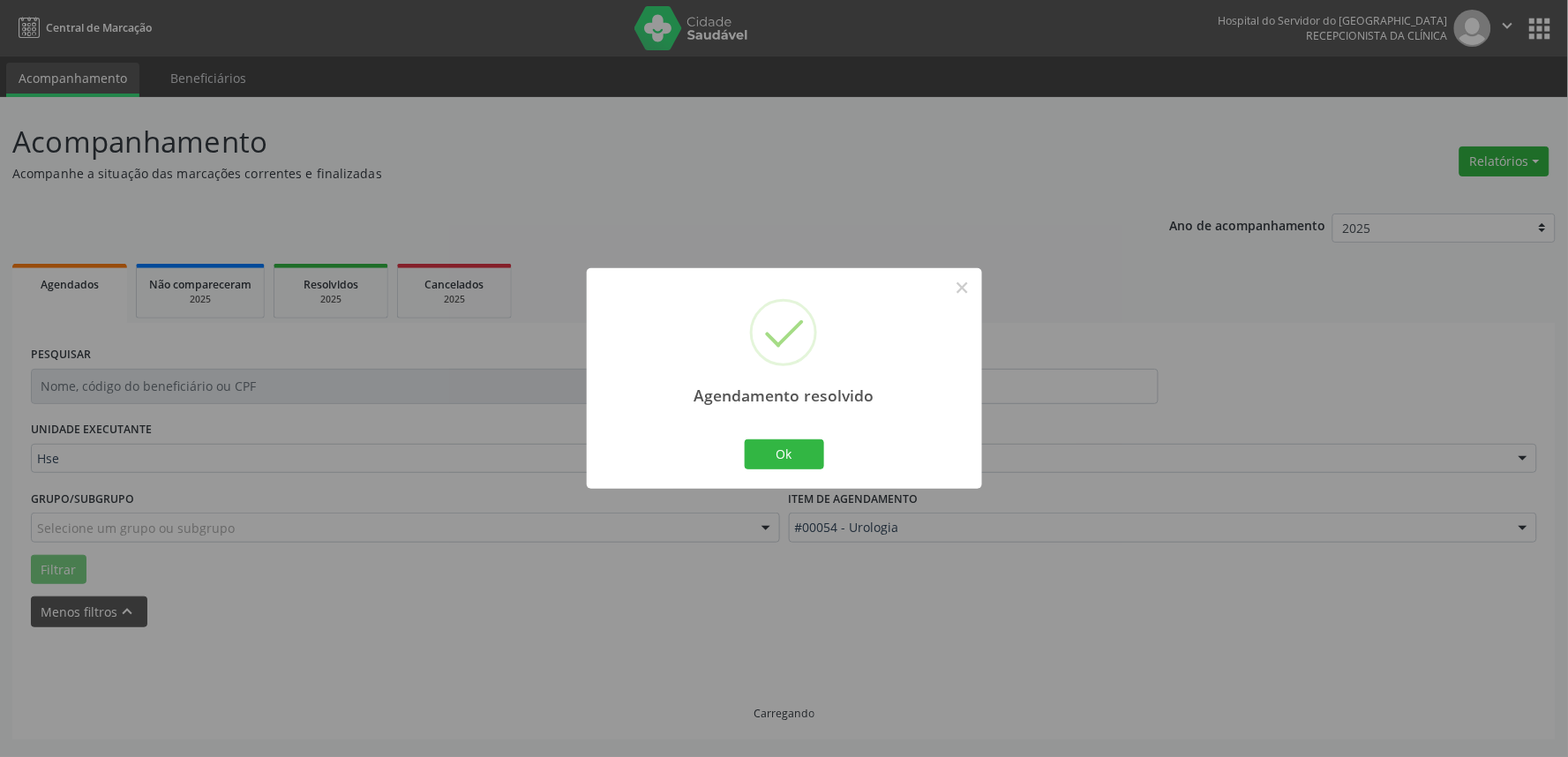
scroll to position [0, 0]
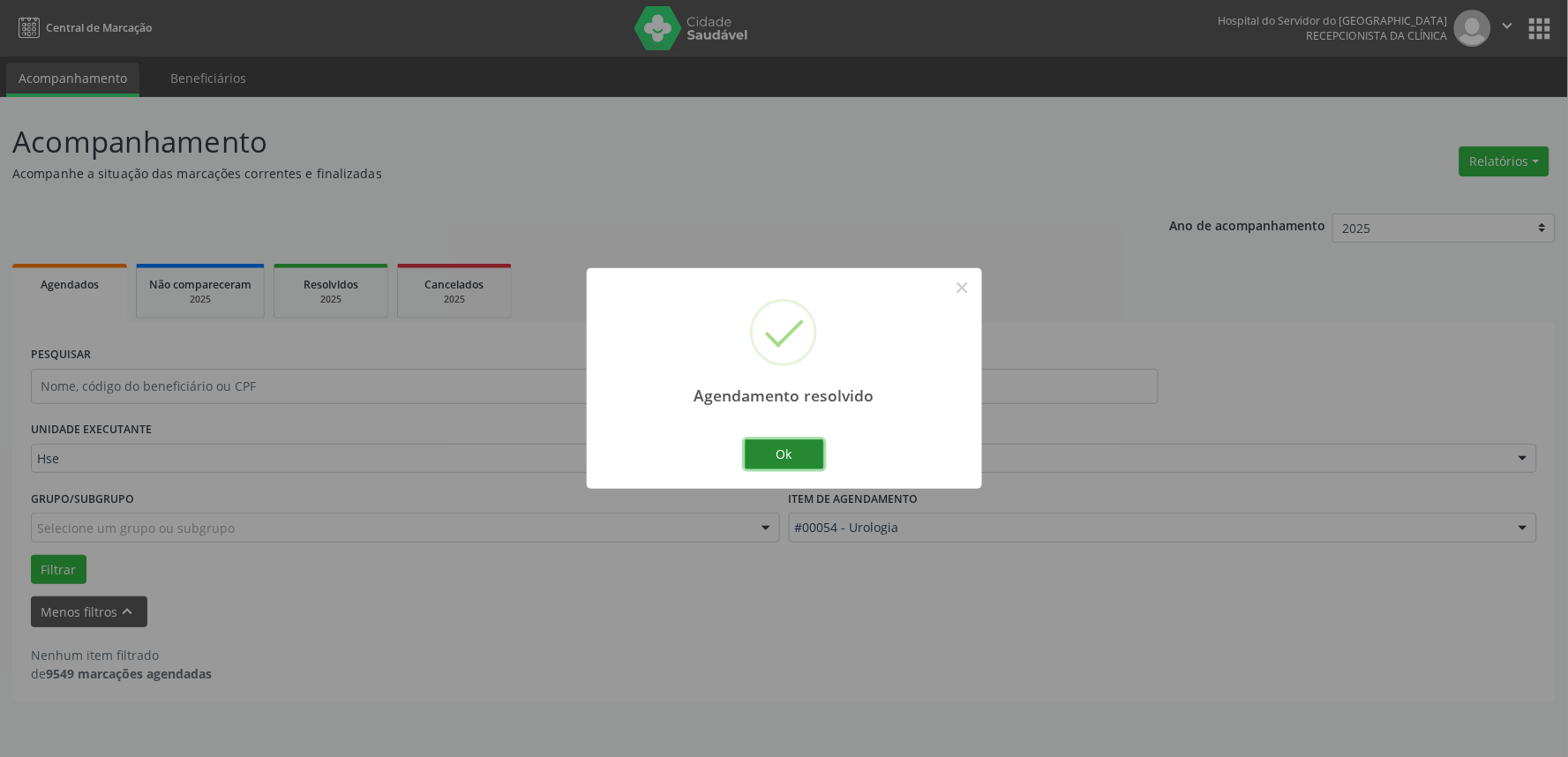
click at [761, 440] on button "Ok" at bounding box center [784, 454] width 79 height 30
